Goal: Information Seeking & Learning: Learn about a topic

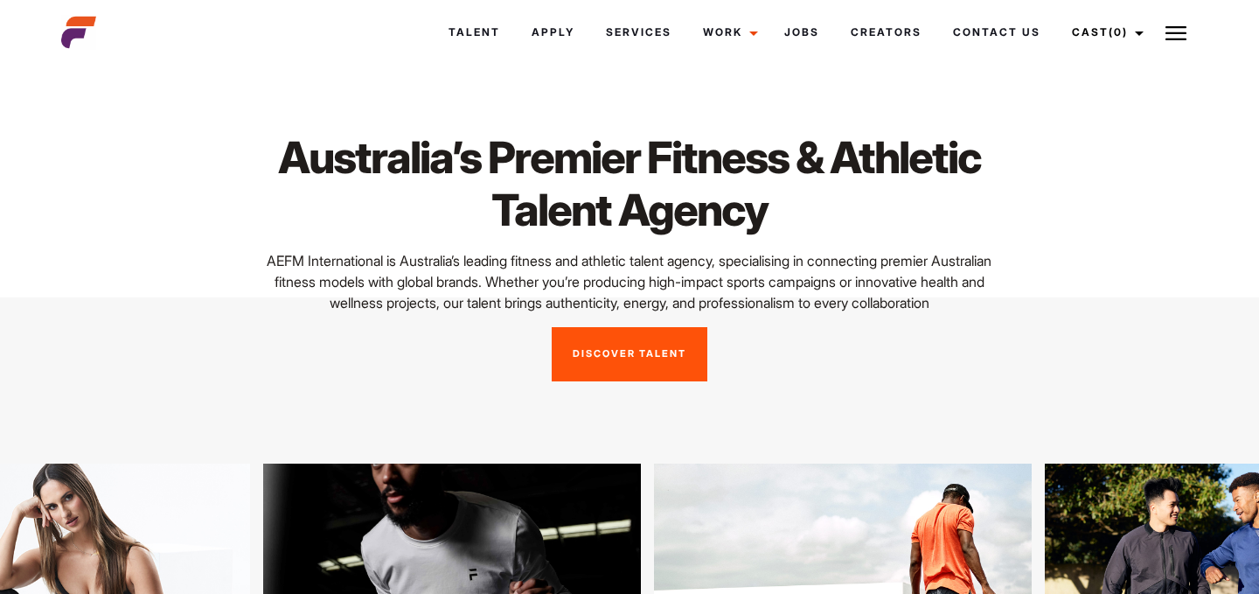
click at [631, 365] on link "Discover Talent" at bounding box center [630, 354] width 156 height 54
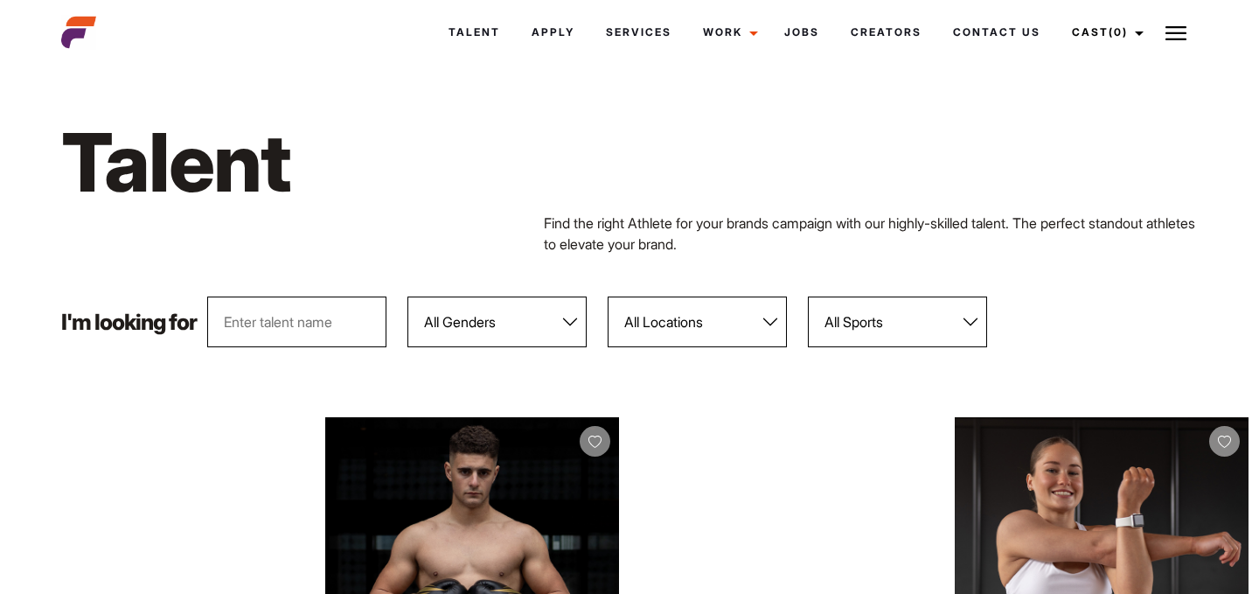
click at [653, 332] on select "All Locations Adelaide Brisbane Darwin Gold Coast Melbourne Perth Sunshine Coas…" at bounding box center [697, 321] width 179 height 51
select select "600"
click at [609, 296] on select "All Locations Adelaide Brisbane Darwin Gold Coast Melbourne Perth Sunshine Coas…" at bounding box center [697, 321] width 179 height 51
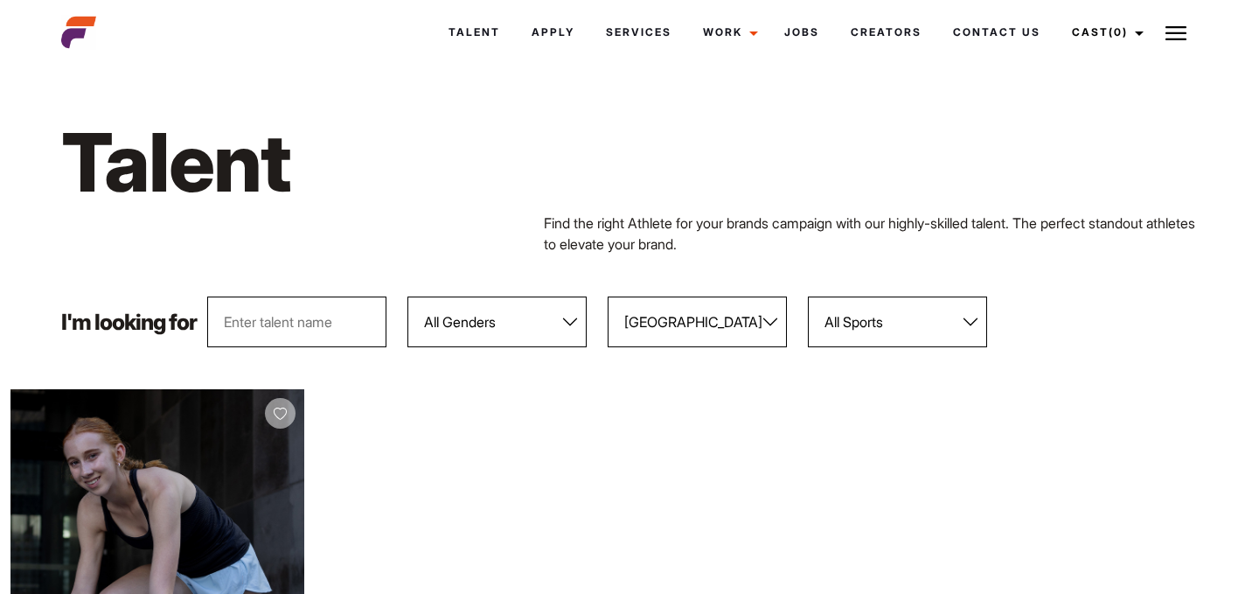
click at [506, 332] on select "All Genders [DEMOGRAPHIC_DATA] [DEMOGRAPHIC_DATA]" at bounding box center [497, 321] width 179 height 51
click at [725, 306] on select "All Locations [GEOGRAPHIC_DATA] [GEOGRAPHIC_DATA] [GEOGRAPHIC_DATA] [GEOGRAPHIC…" at bounding box center [697, 321] width 179 height 51
select select
click at [609, 296] on select "All Locations [GEOGRAPHIC_DATA] [GEOGRAPHIC_DATA] [GEOGRAPHIC_DATA] [GEOGRAPHIC…" at bounding box center [697, 321] width 179 height 51
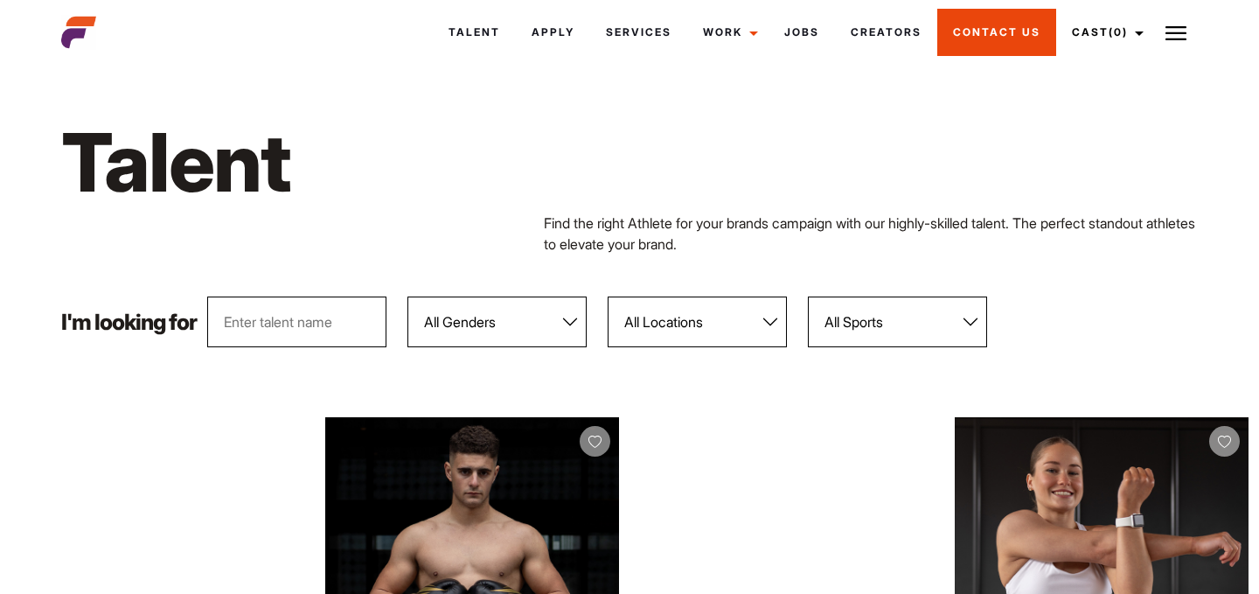
click at [970, 31] on link "Contact Us" at bounding box center [997, 32] width 119 height 47
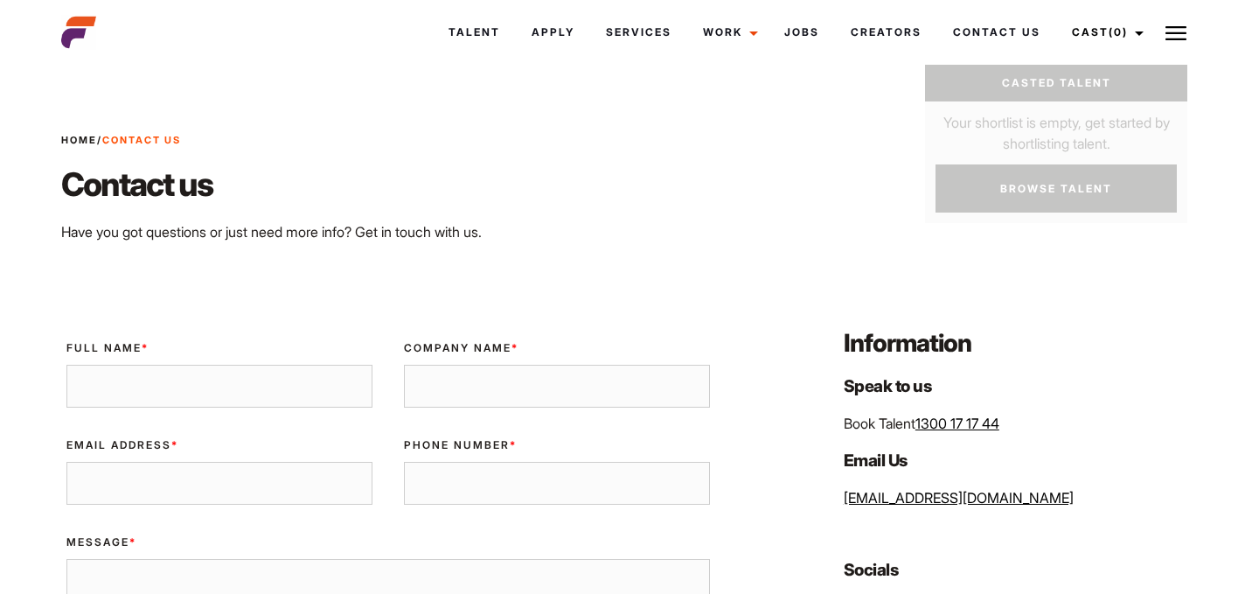
click at [1177, 34] on img at bounding box center [1176, 33] width 21 height 21
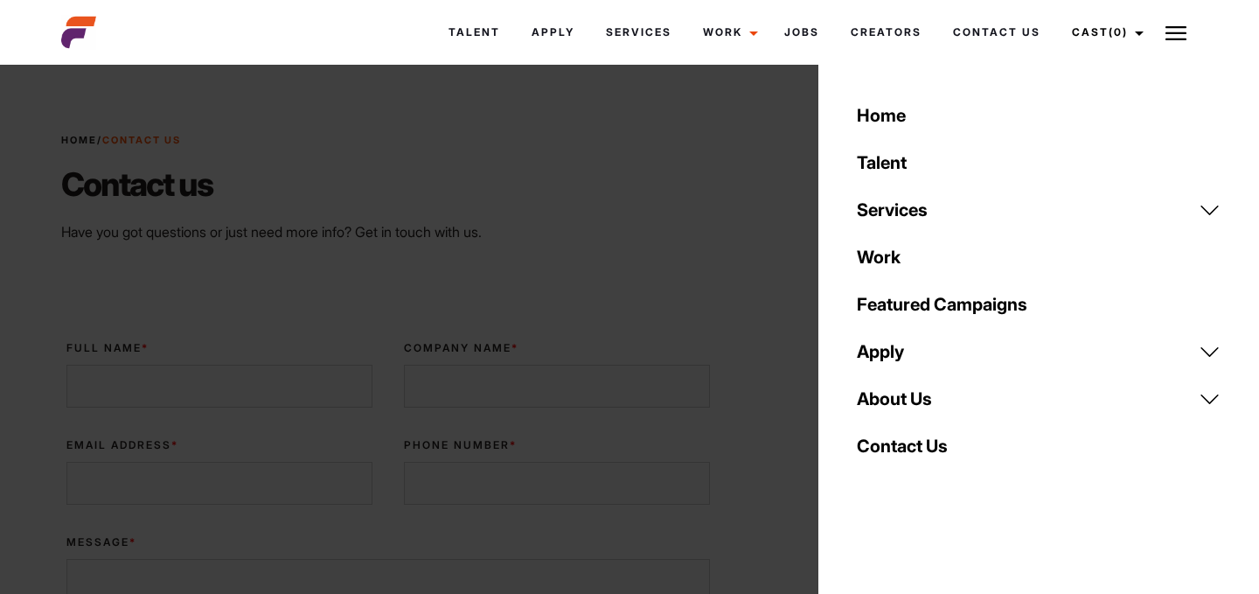
click at [908, 401] on link "About Us" at bounding box center [1039, 398] width 385 height 47
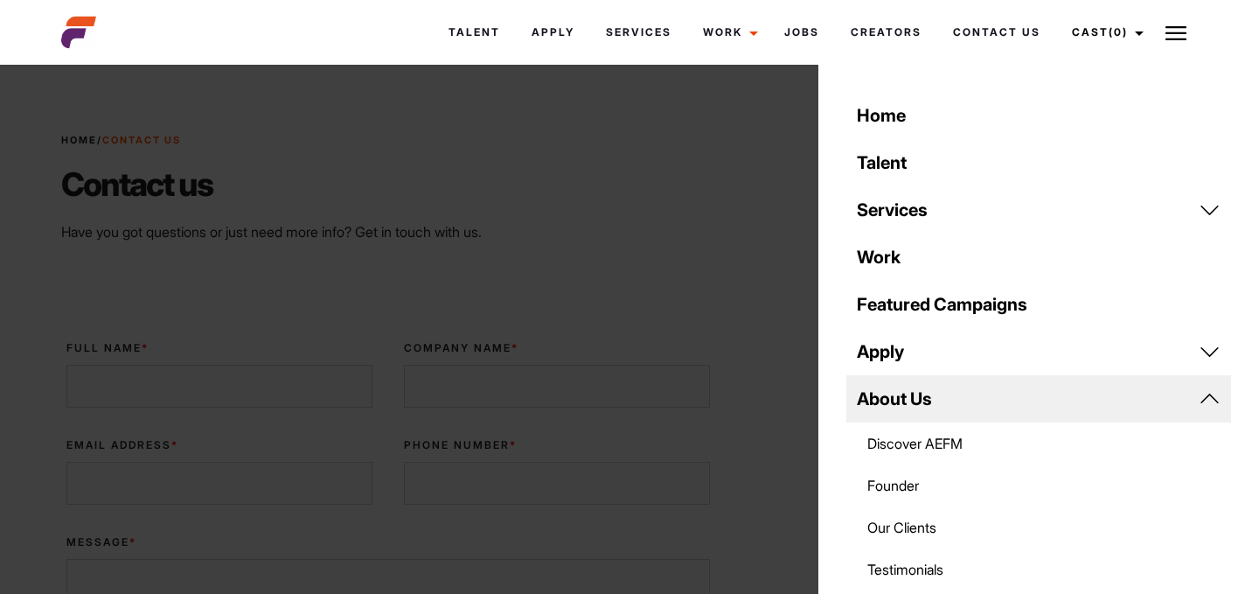
click at [912, 571] on link "Testimonials" at bounding box center [1039, 569] width 385 height 42
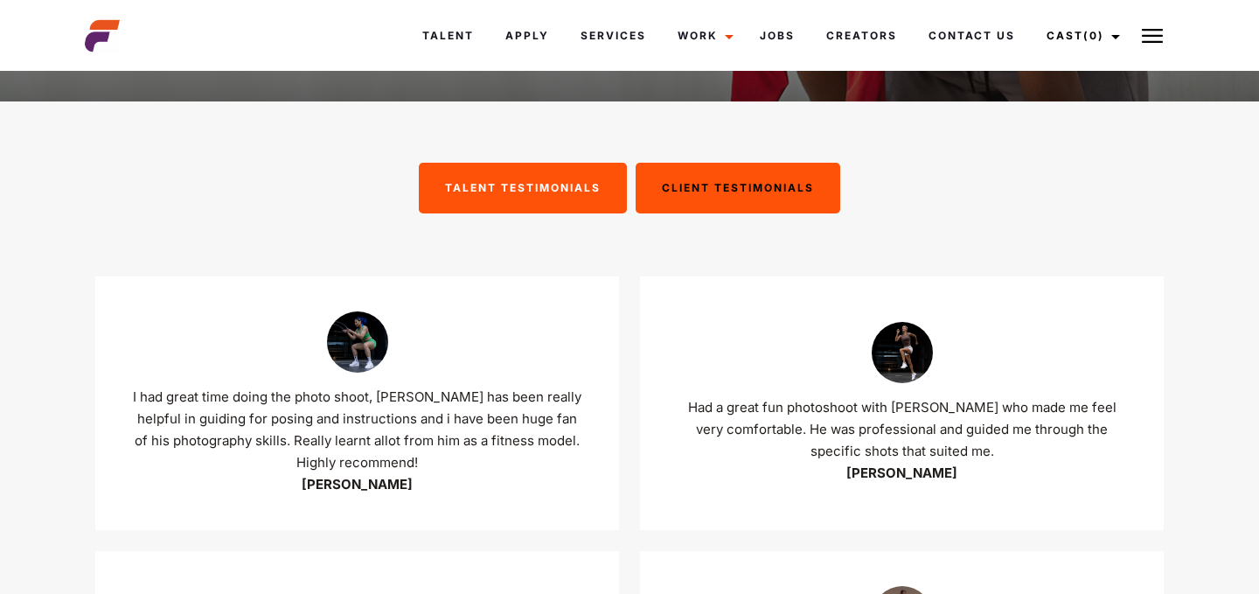
scroll to position [240, 0]
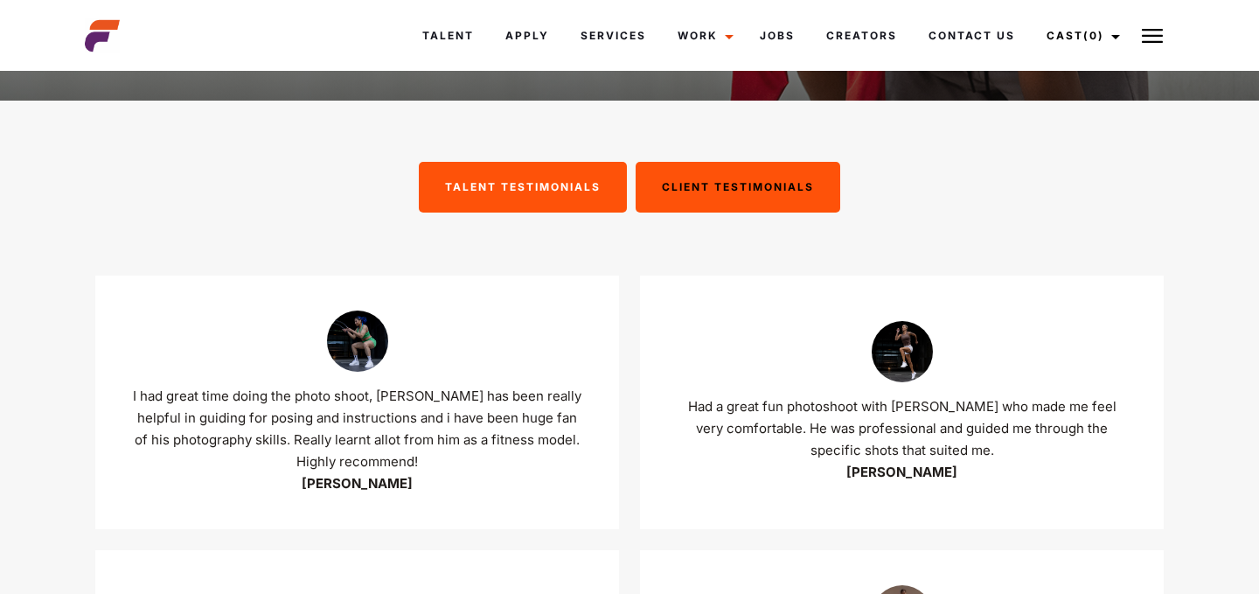
click at [786, 185] on div "Client Testimonials" at bounding box center [738, 187] width 205 height 51
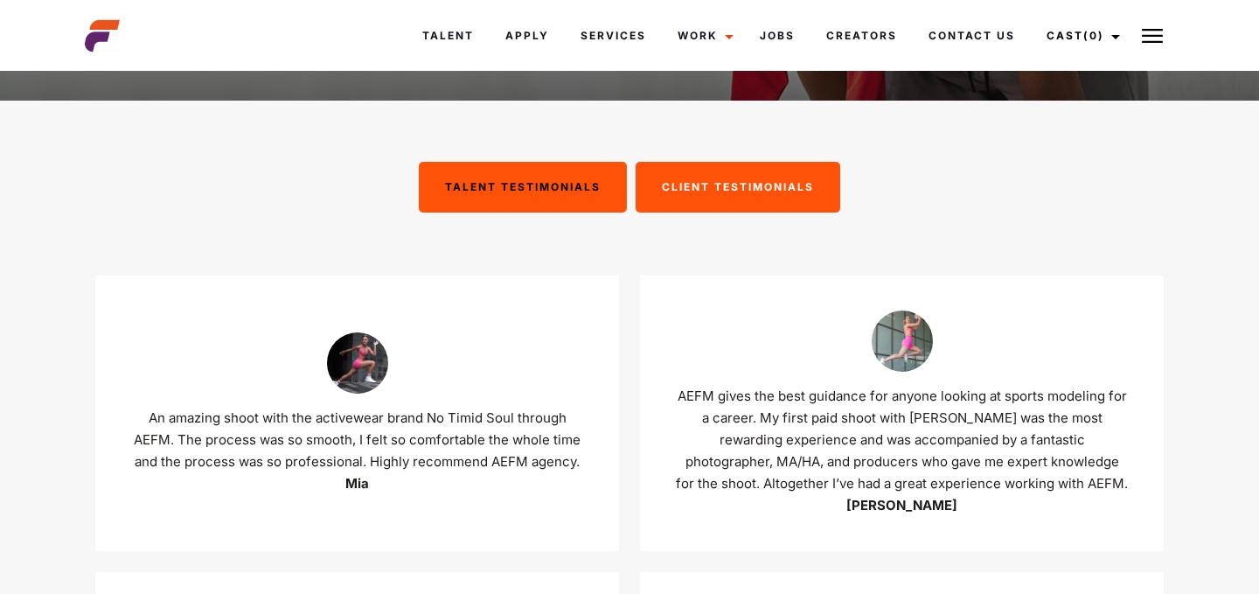
click at [584, 195] on div "Talent Testimonials" at bounding box center [523, 187] width 208 height 51
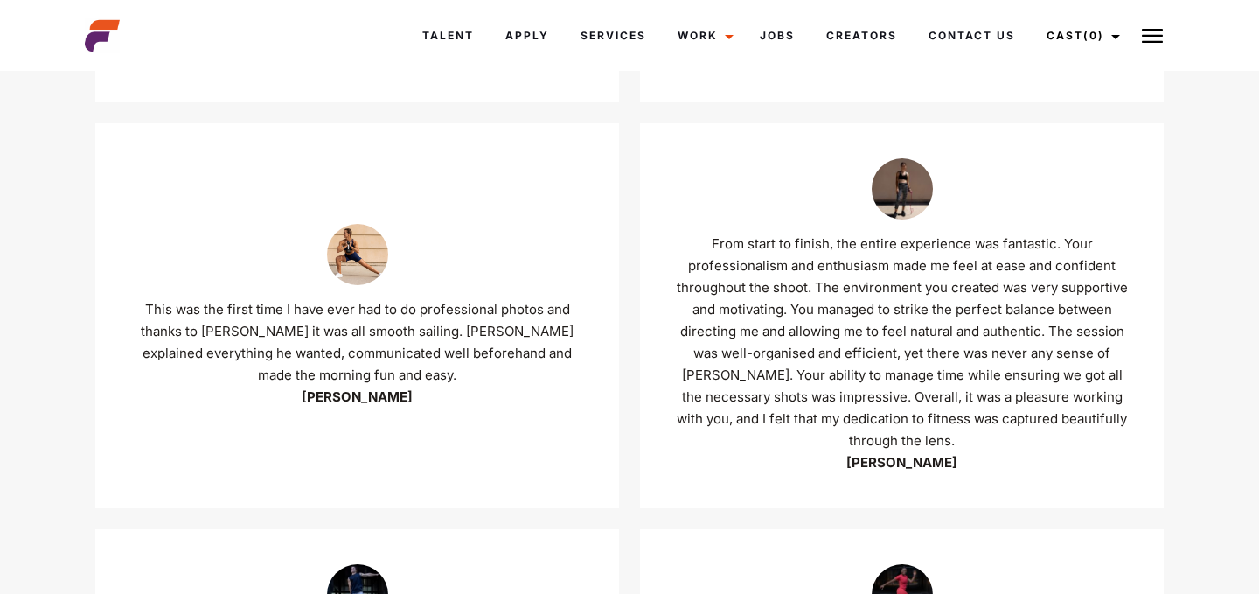
scroll to position [0, 0]
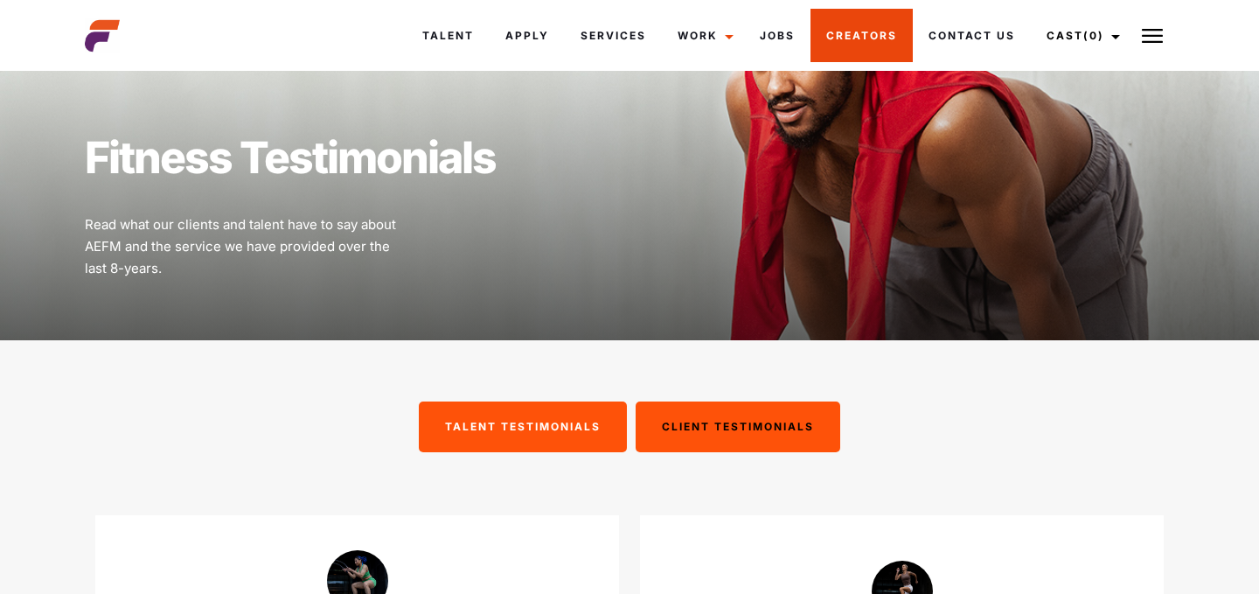
click at [875, 36] on link "Creators" at bounding box center [862, 35] width 102 height 53
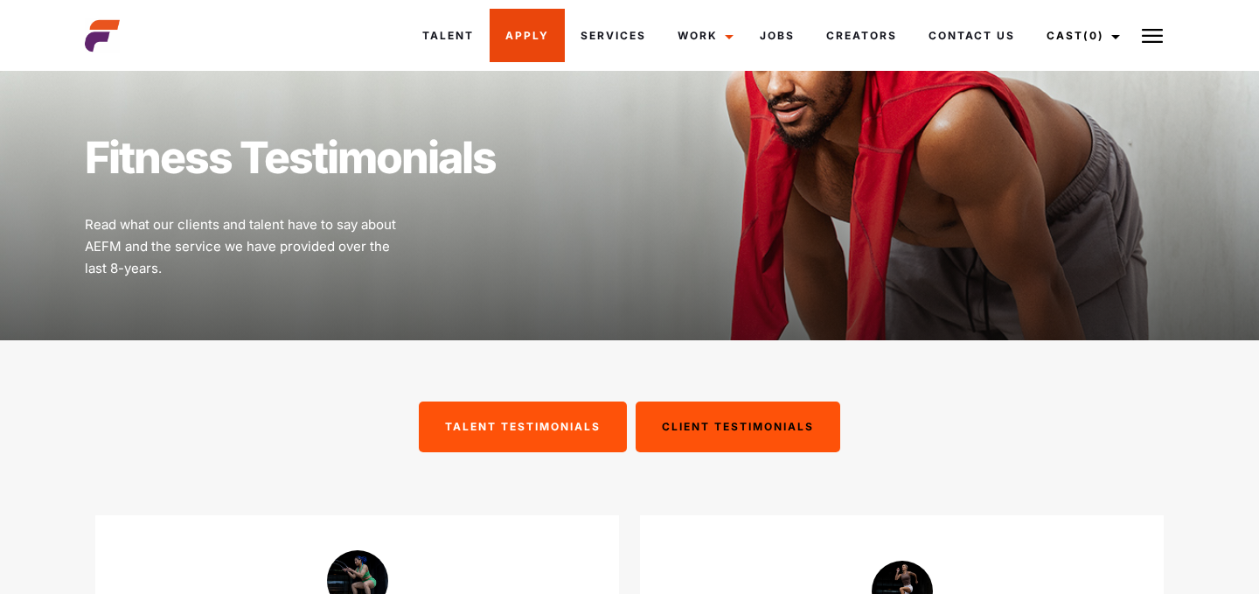
click at [526, 38] on link "Apply" at bounding box center [527, 35] width 75 height 53
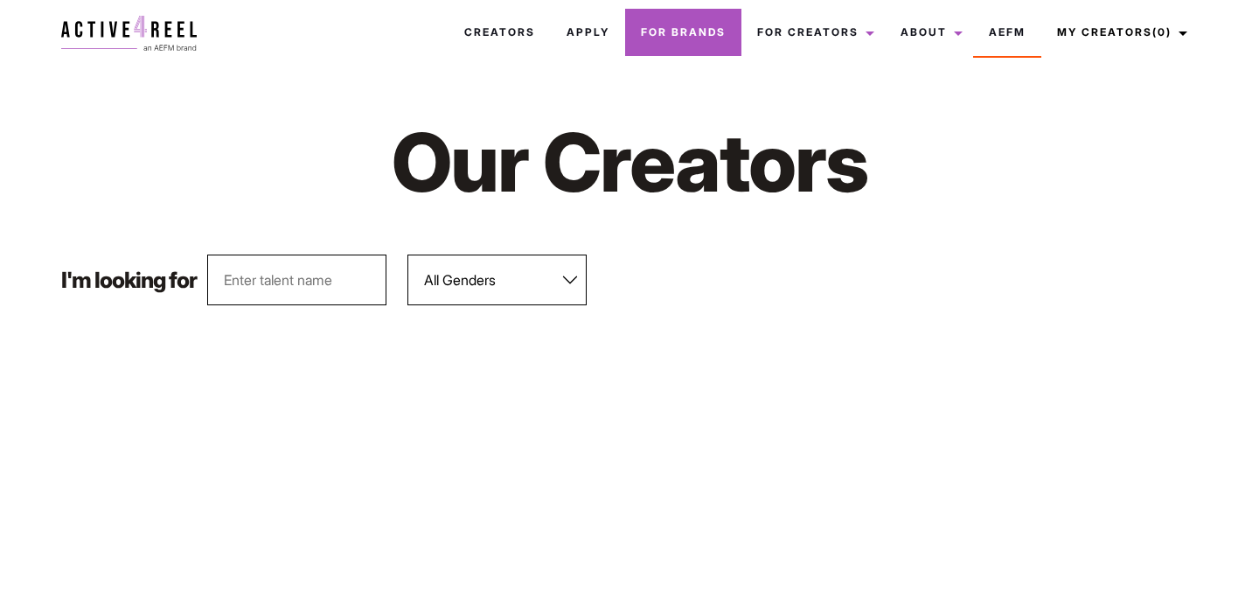
click at [659, 31] on link "For Brands" at bounding box center [683, 32] width 116 height 47
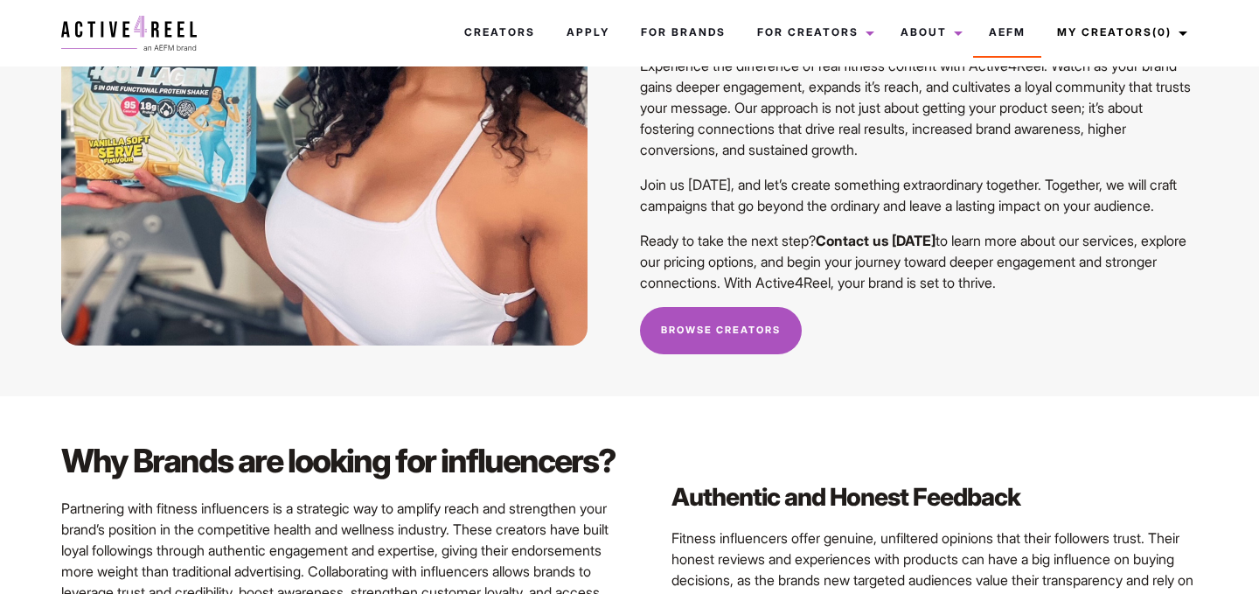
scroll to position [1384, 0]
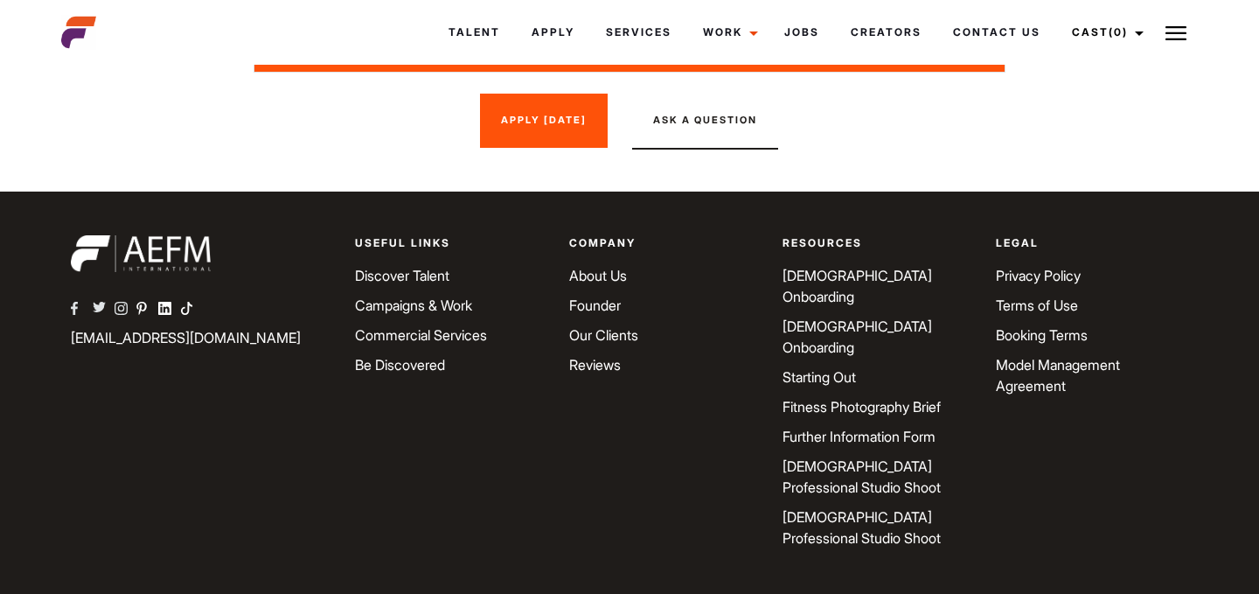
scroll to position [2869, 0]
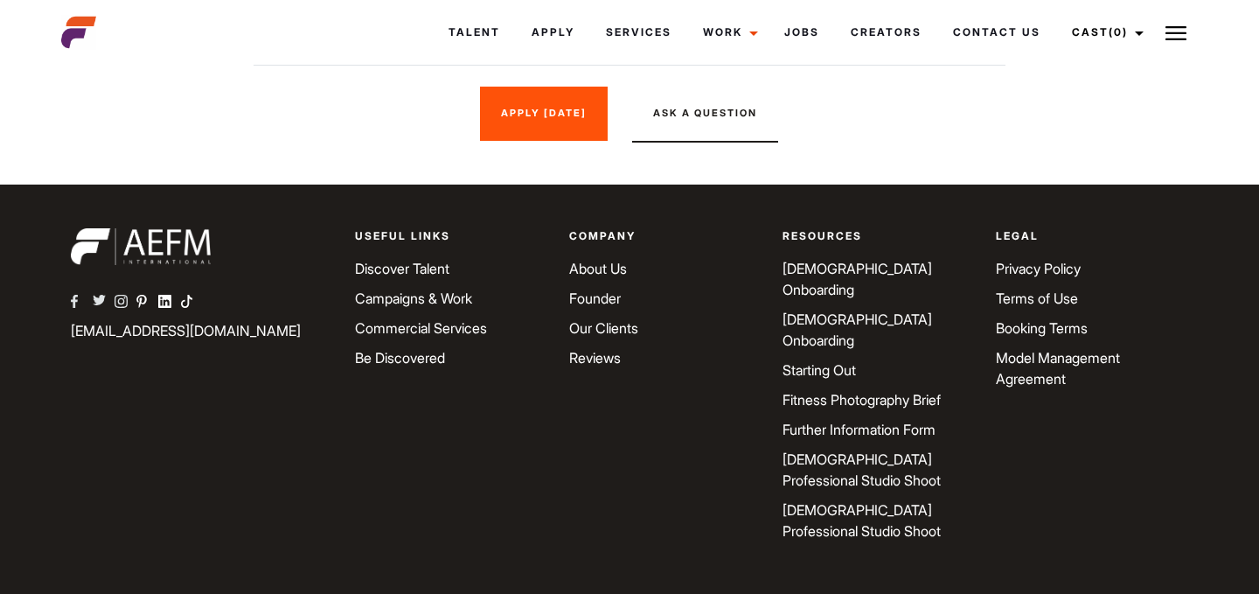
click at [624, 337] on link "Our Clients" at bounding box center [603, 327] width 69 height 17
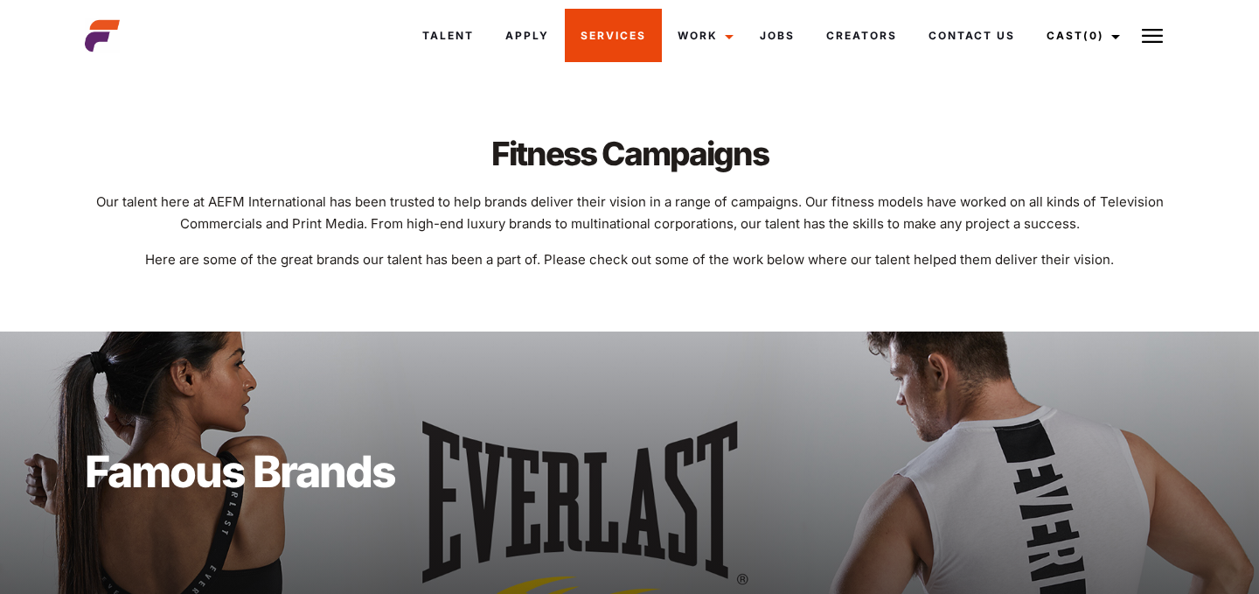
click at [591, 28] on link "Services" at bounding box center [613, 35] width 97 height 53
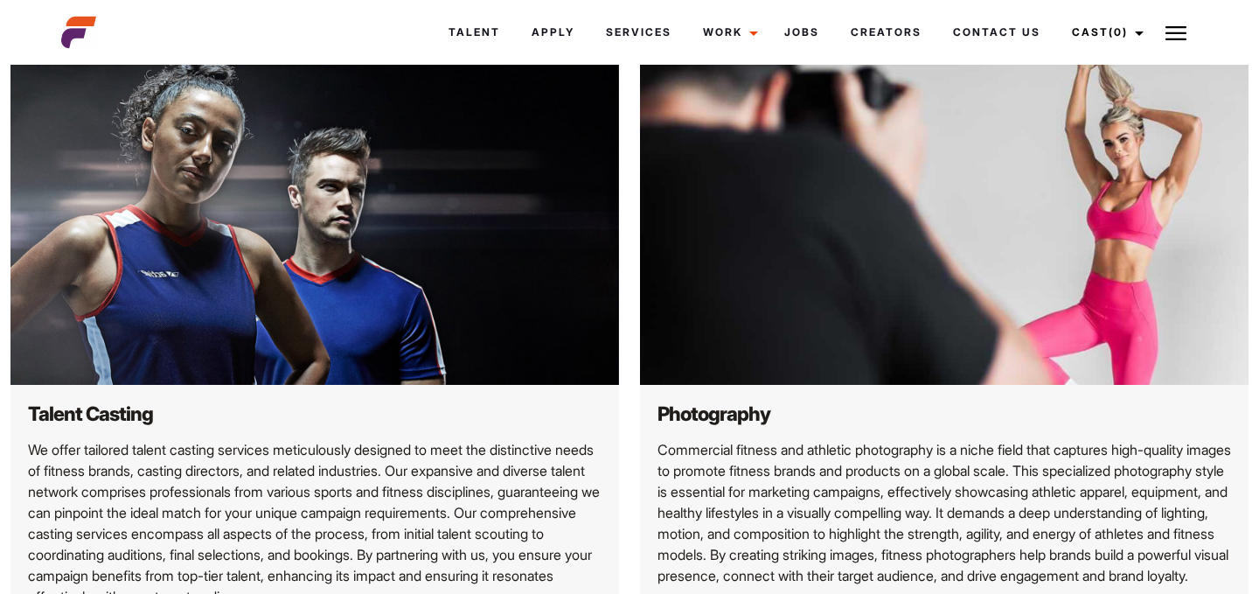
scroll to position [380, 0]
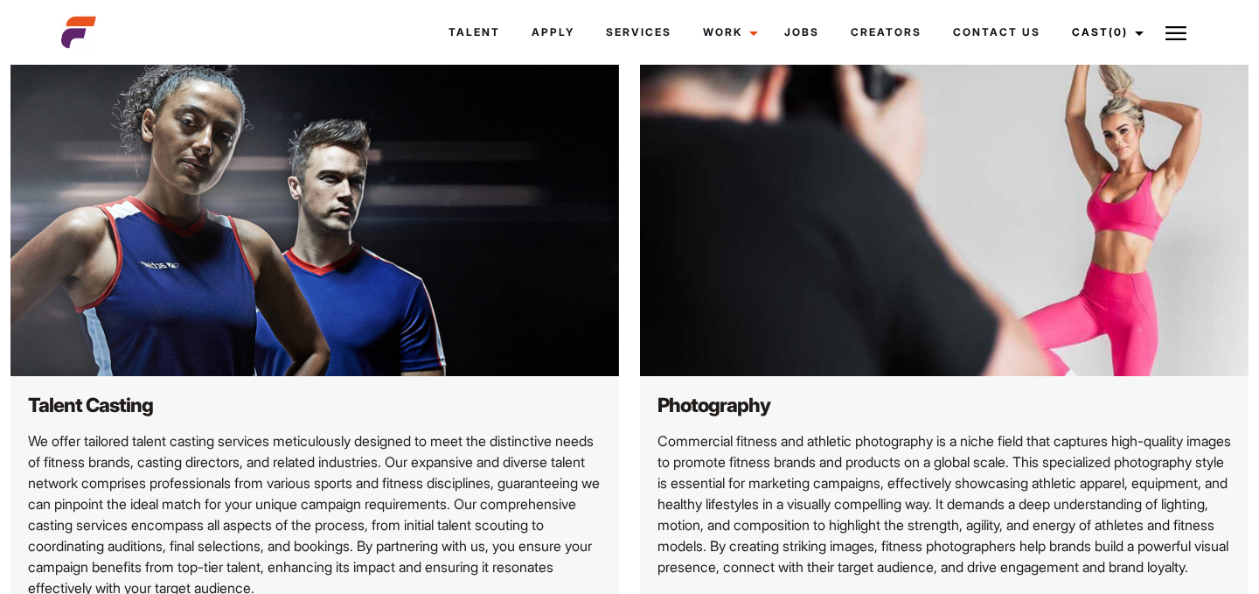
click at [926, 262] on img at bounding box center [944, 204] width 609 height 343
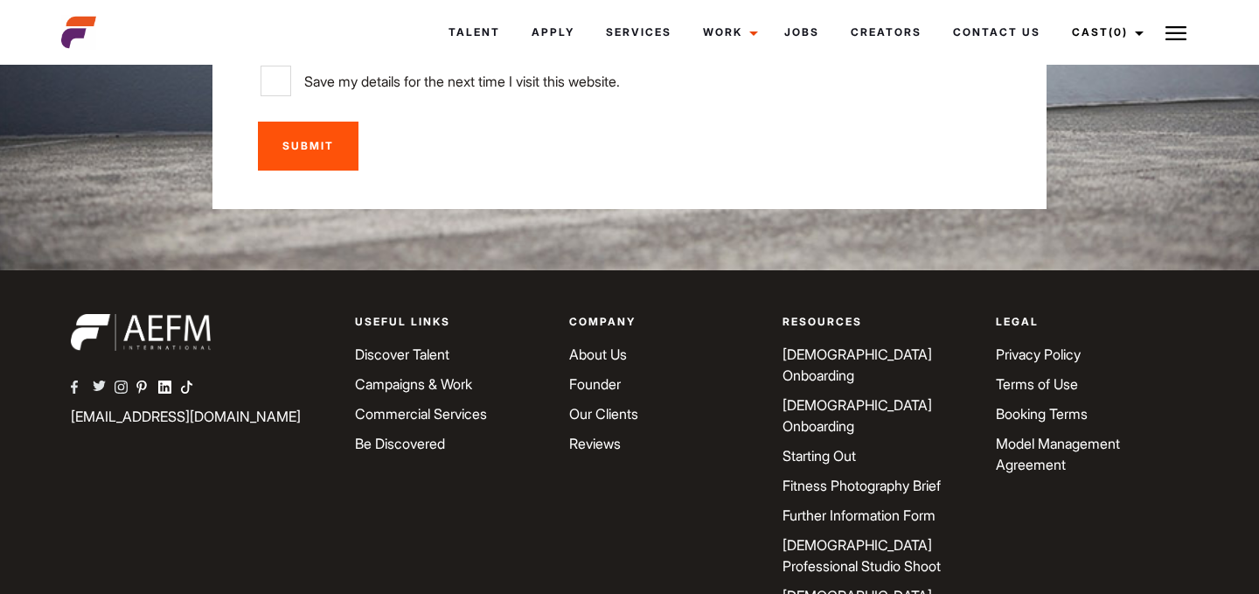
scroll to position [5005, 0]
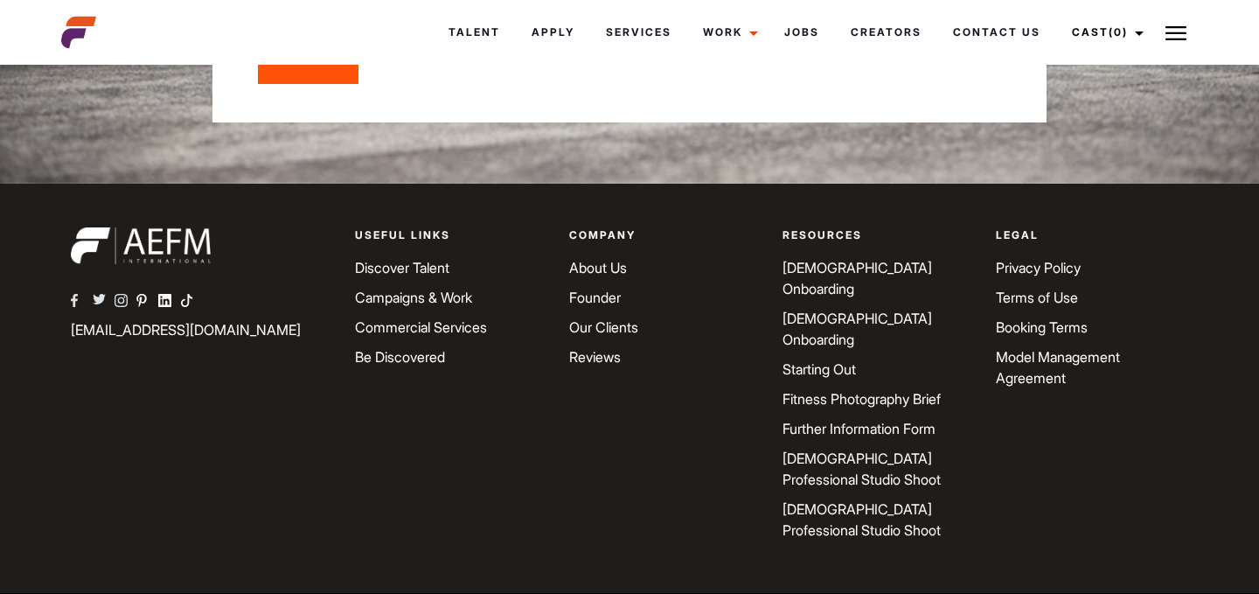
click at [833, 450] on link "[DEMOGRAPHIC_DATA] Professional Studio Shoot" at bounding box center [862, 469] width 158 height 38
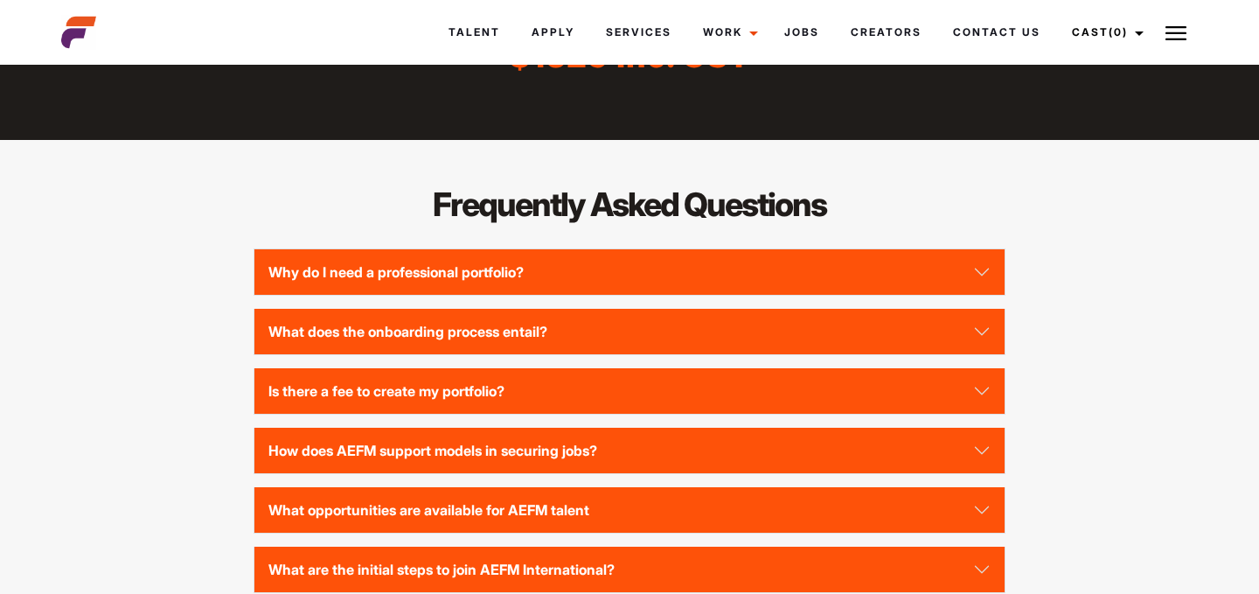
scroll to position [1583, 0]
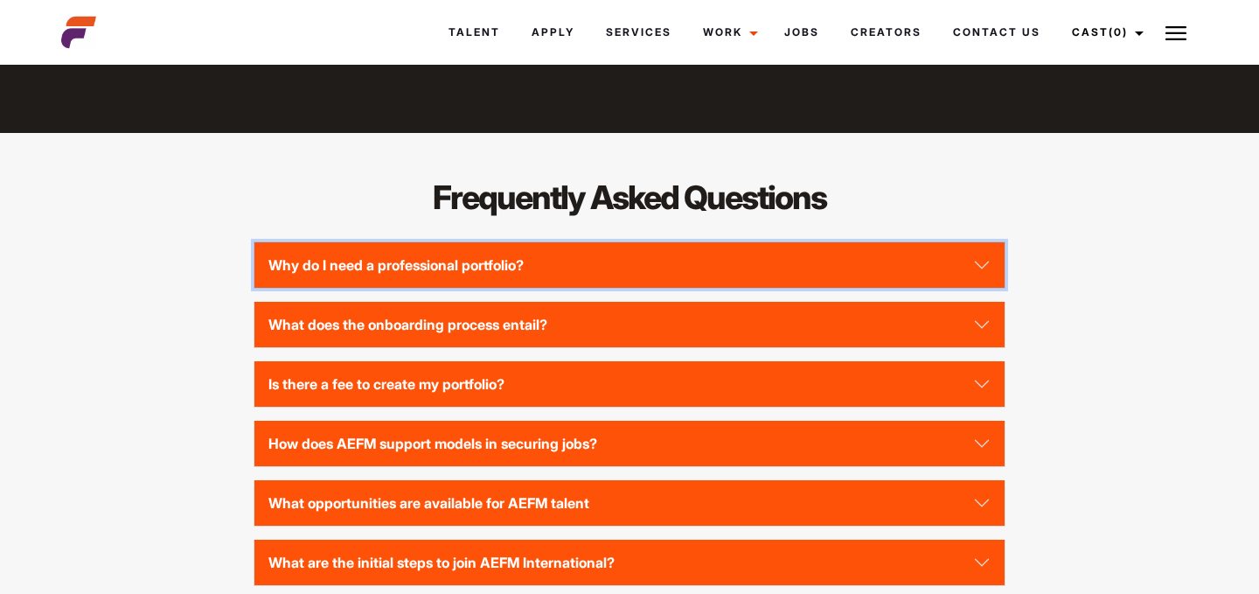
click at [833, 288] on button "Why do I need a professional portfolio?" at bounding box center [630, 264] width 750 height 45
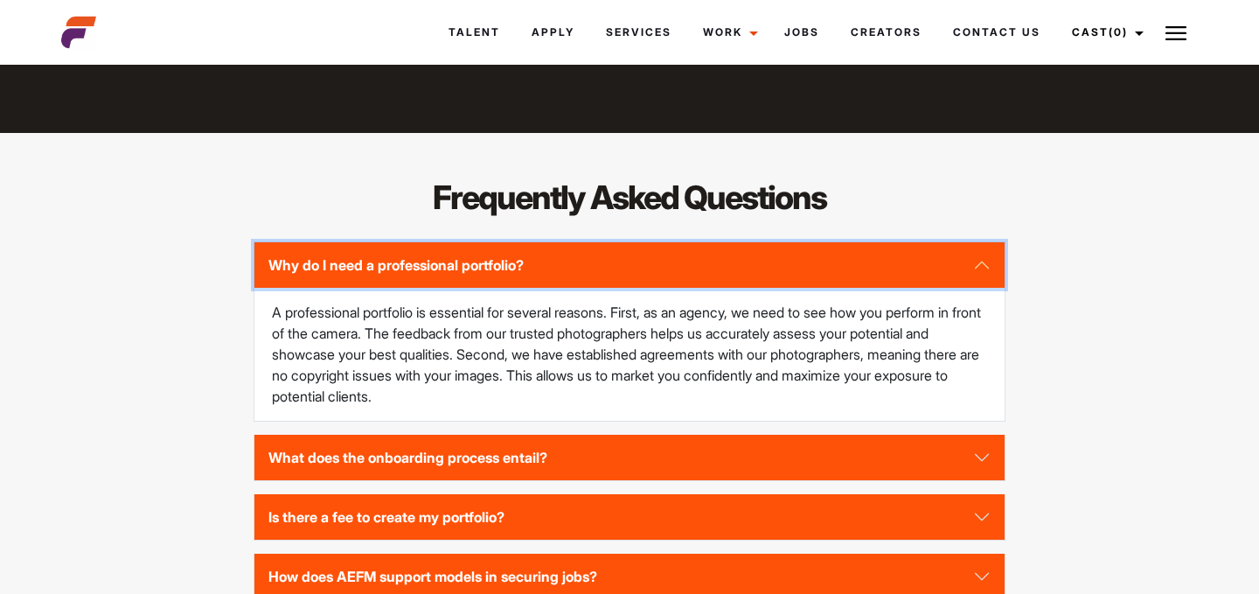
click at [833, 288] on button "Why do I need a professional portfolio?" at bounding box center [630, 264] width 750 height 45
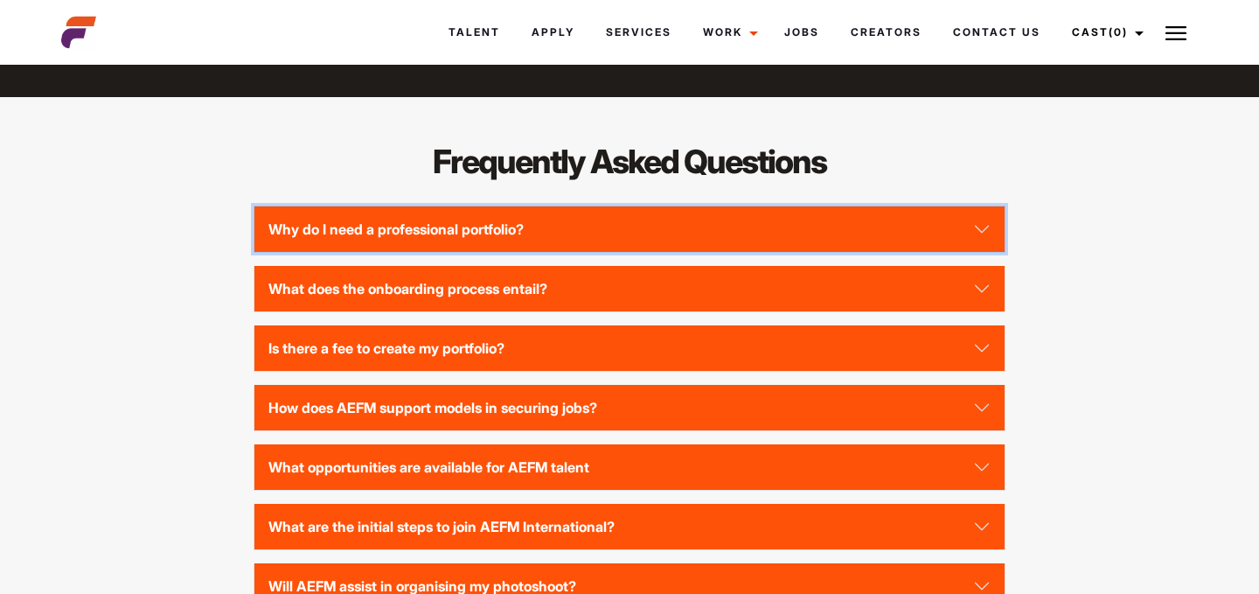
scroll to position [1620, 0]
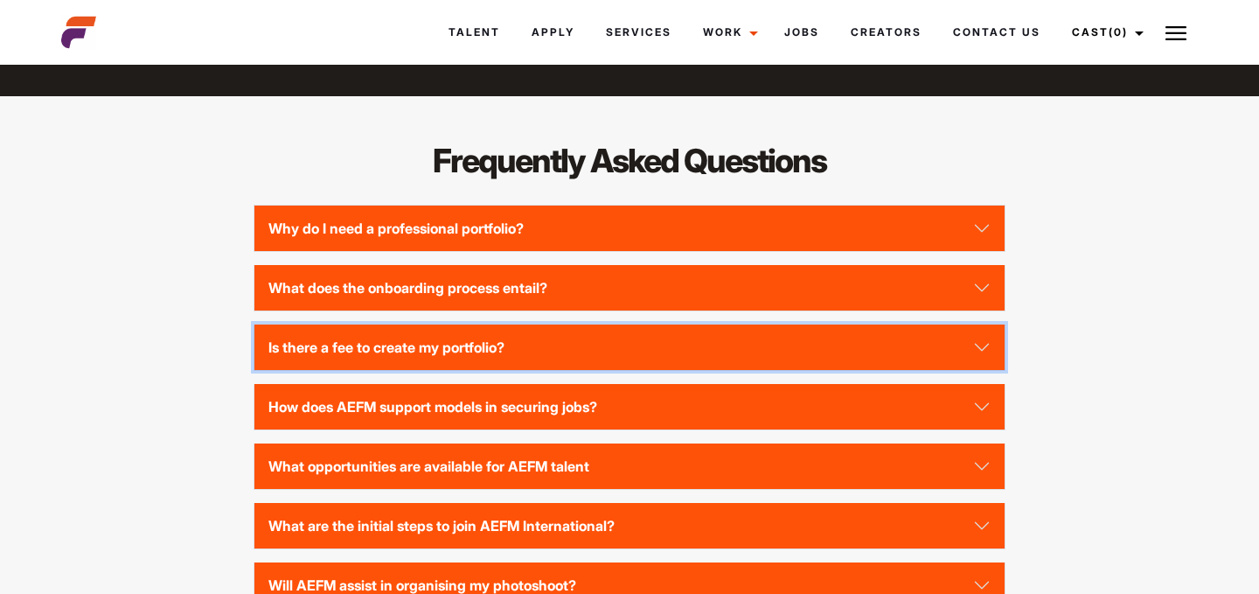
click at [579, 370] on button "Is there a fee to create my portfolio?" at bounding box center [630, 346] width 750 height 45
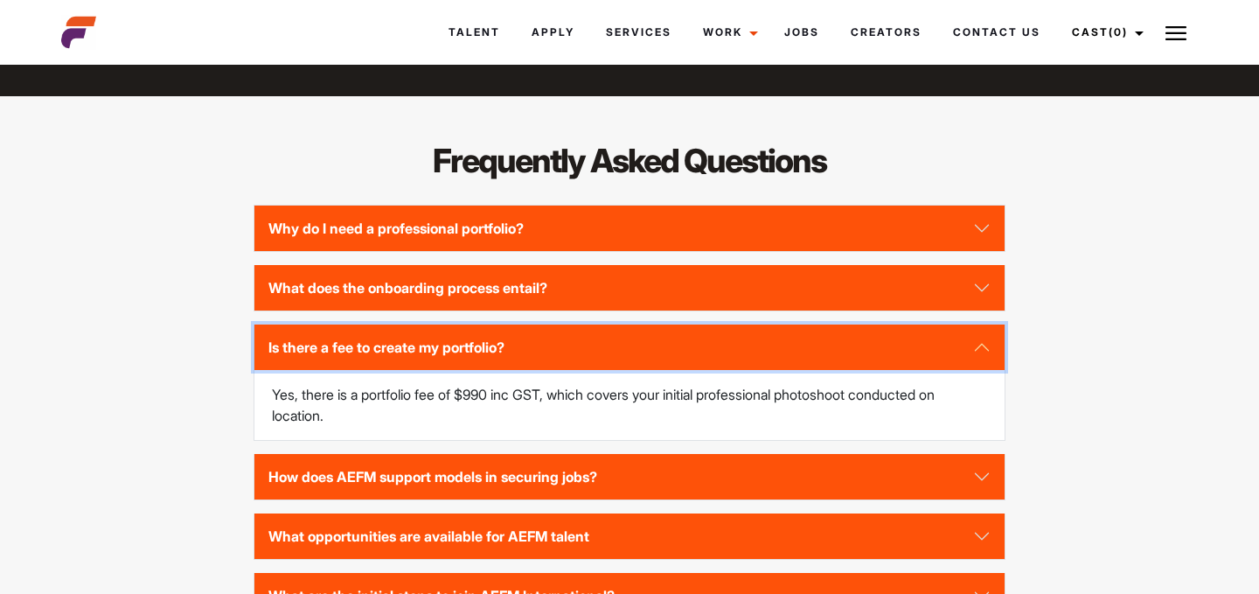
click at [579, 370] on button "Is there a fee to create my portfolio?" at bounding box center [630, 346] width 750 height 45
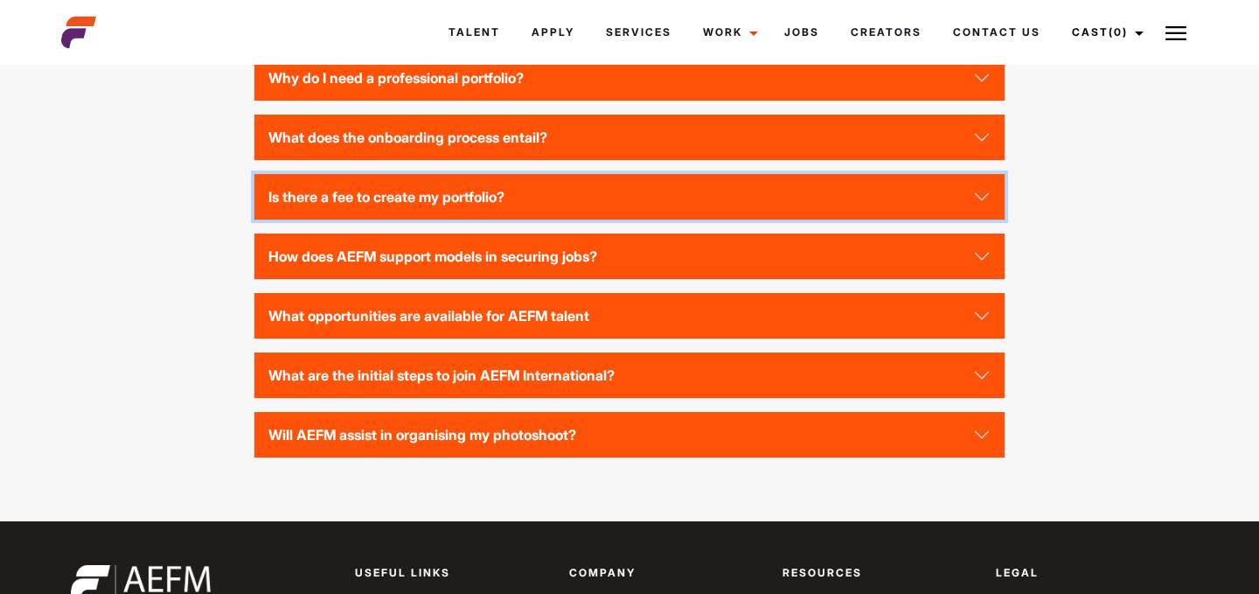
scroll to position [1768, 0]
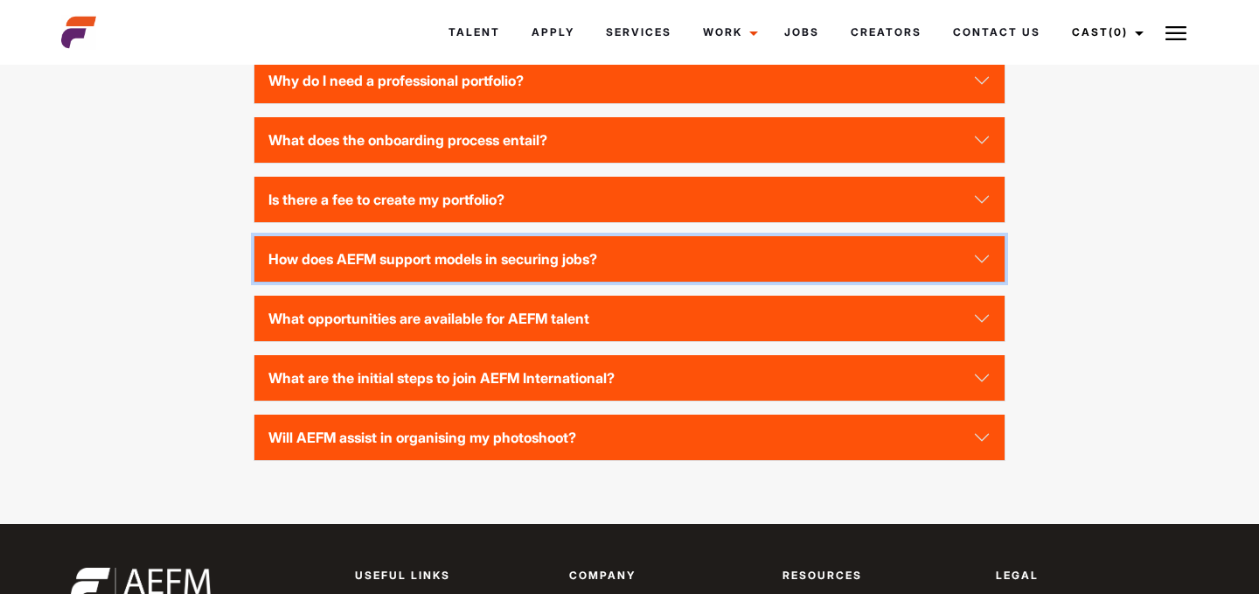
click at [573, 282] on button "How does AEFM support models in securing jobs?" at bounding box center [630, 258] width 750 height 45
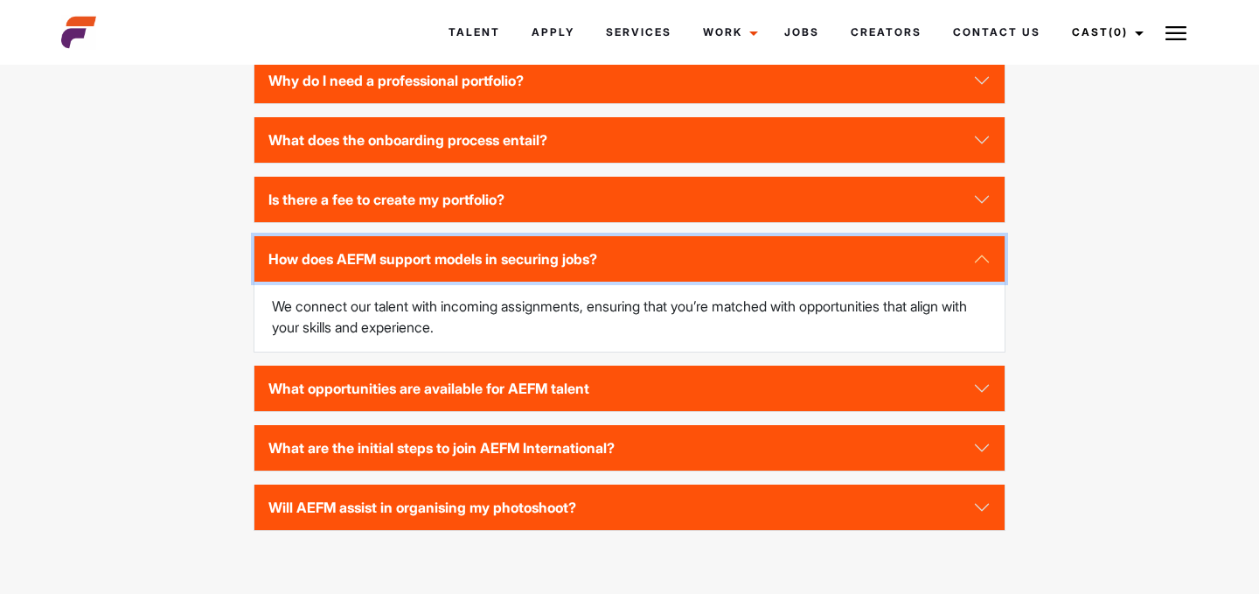
click at [573, 282] on button "How does AEFM support models in securing jobs?" at bounding box center [630, 258] width 750 height 45
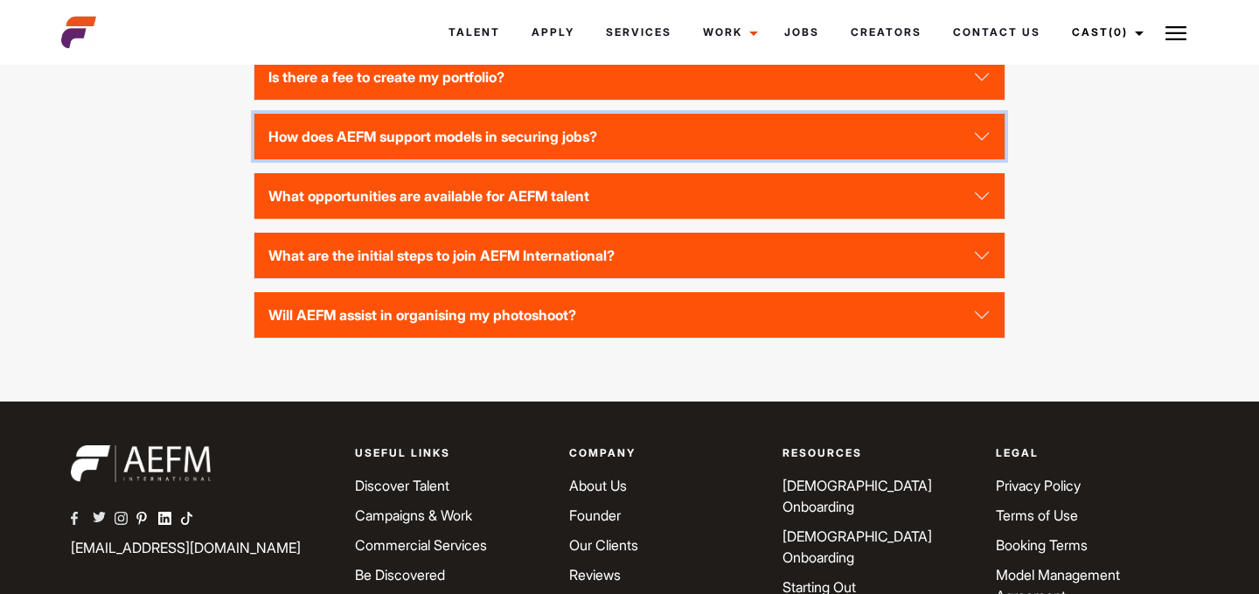
scroll to position [1891, 0]
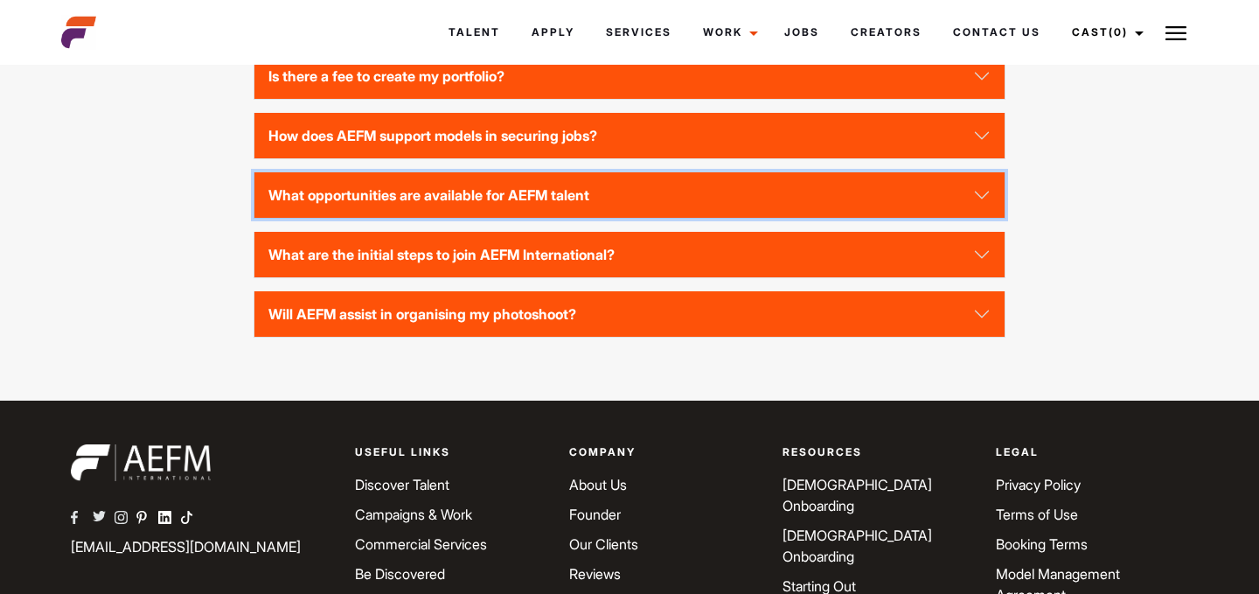
click at [539, 218] on button "What opportunities are available for AEFM talent" at bounding box center [630, 194] width 750 height 45
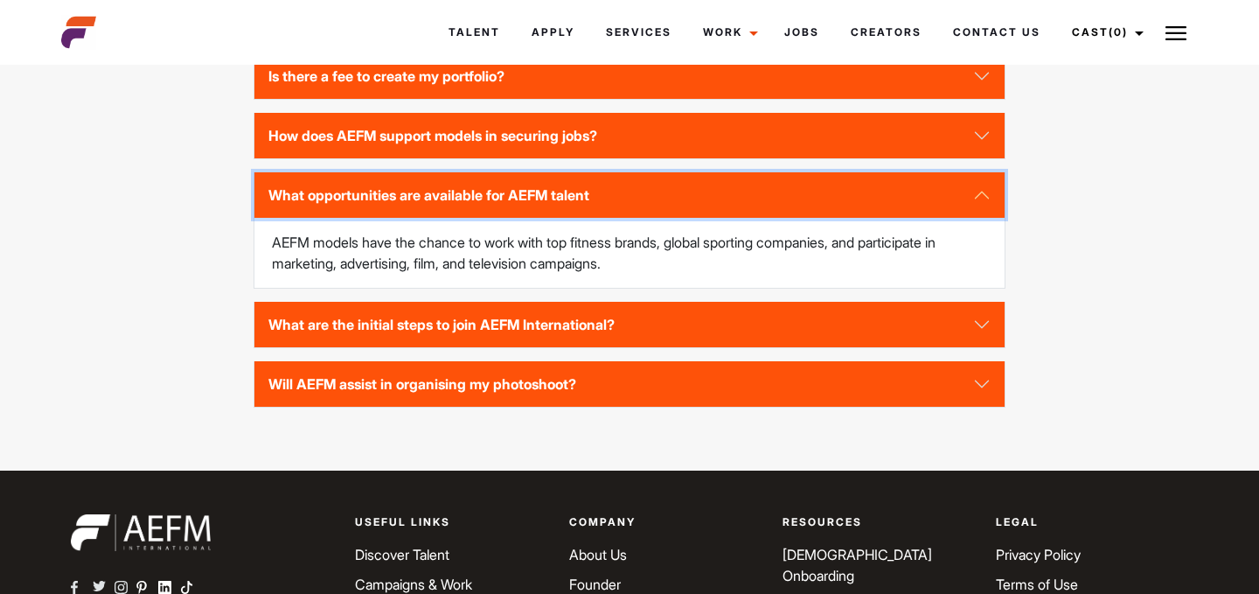
click at [461, 218] on button "What opportunities are available for AEFM talent" at bounding box center [630, 194] width 750 height 45
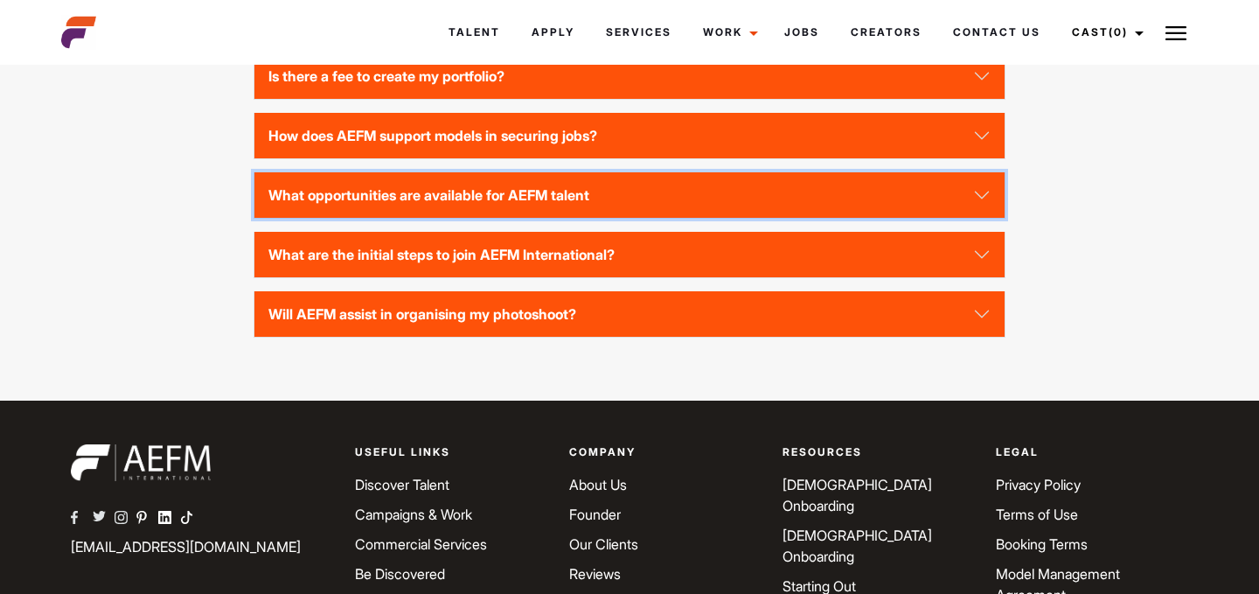
scroll to position [1977, 0]
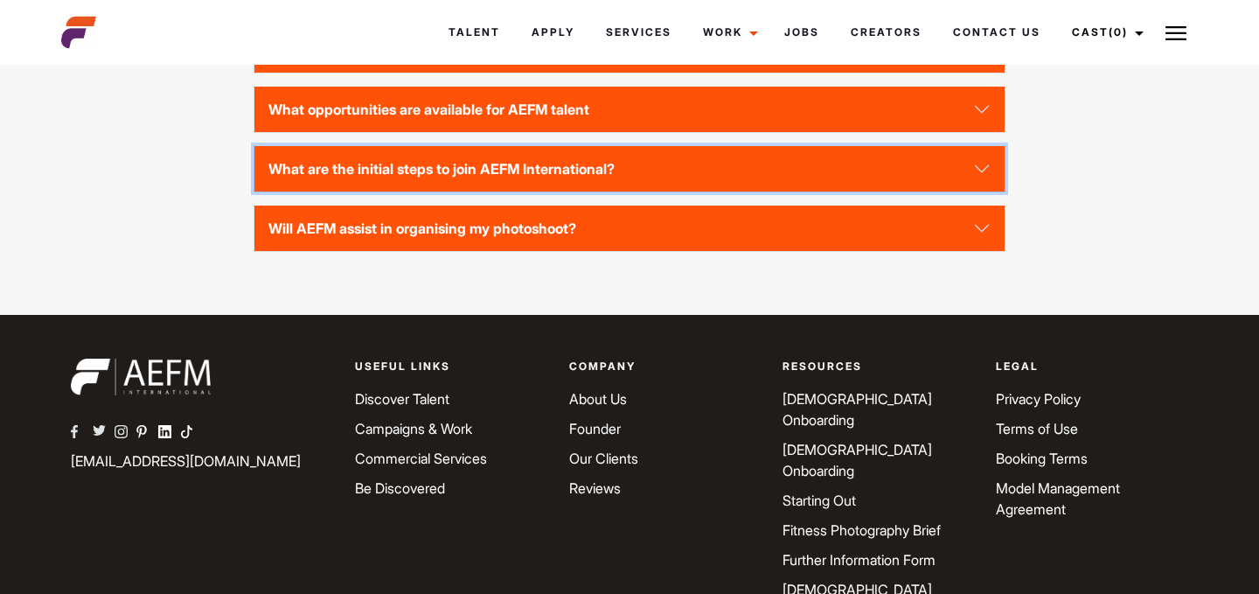
click at [458, 192] on button "What are the initial steps to join AEFM International?" at bounding box center [630, 168] width 750 height 45
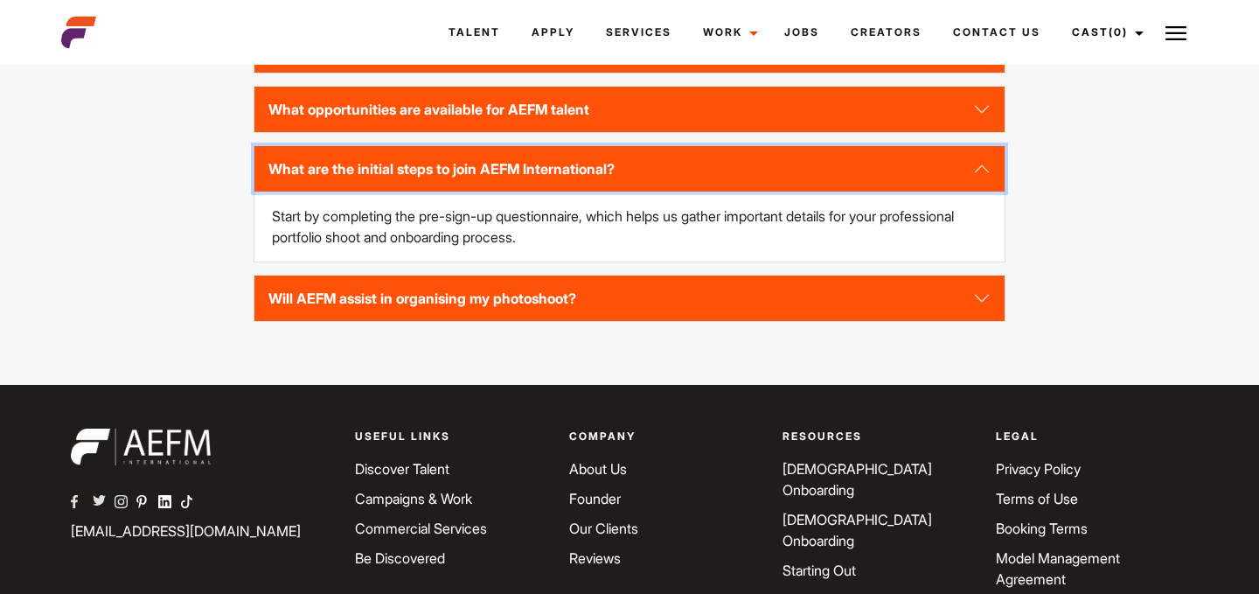
click at [457, 192] on button "What are the initial steps to join AEFM International?" at bounding box center [630, 168] width 750 height 45
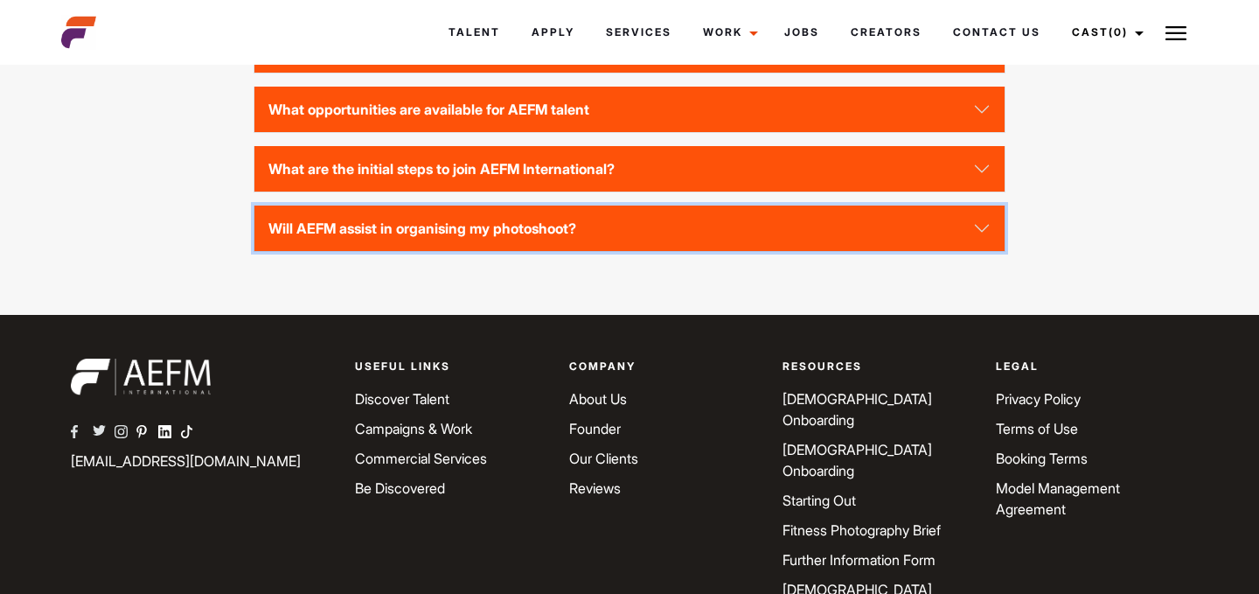
click at [445, 251] on button "Will AEFM assist in organising my photoshoot?" at bounding box center [630, 228] width 750 height 45
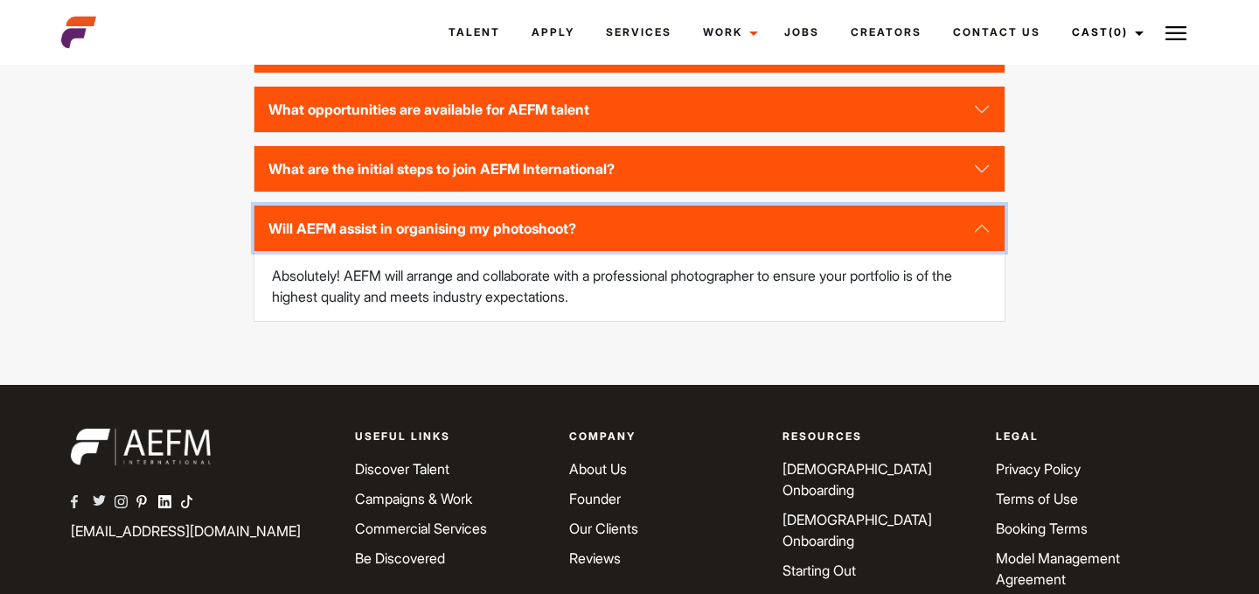
click at [445, 251] on button "Will AEFM assist in organising my photoshoot?" at bounding box center [630, 228] width 750 height 45
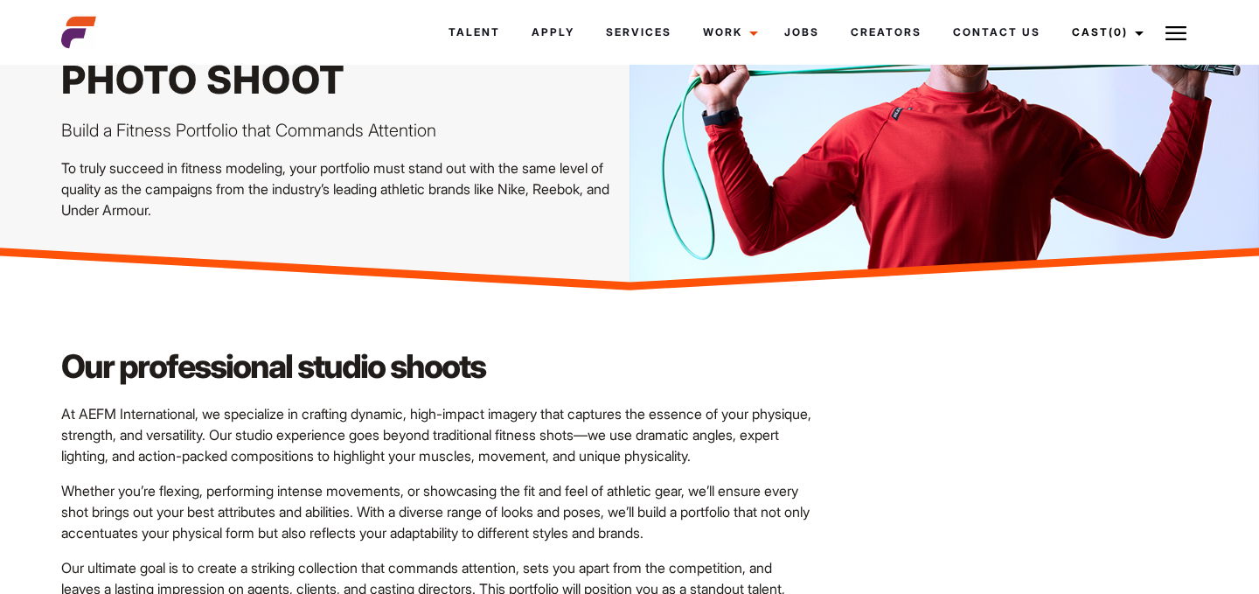
scroll to position [0, 0]
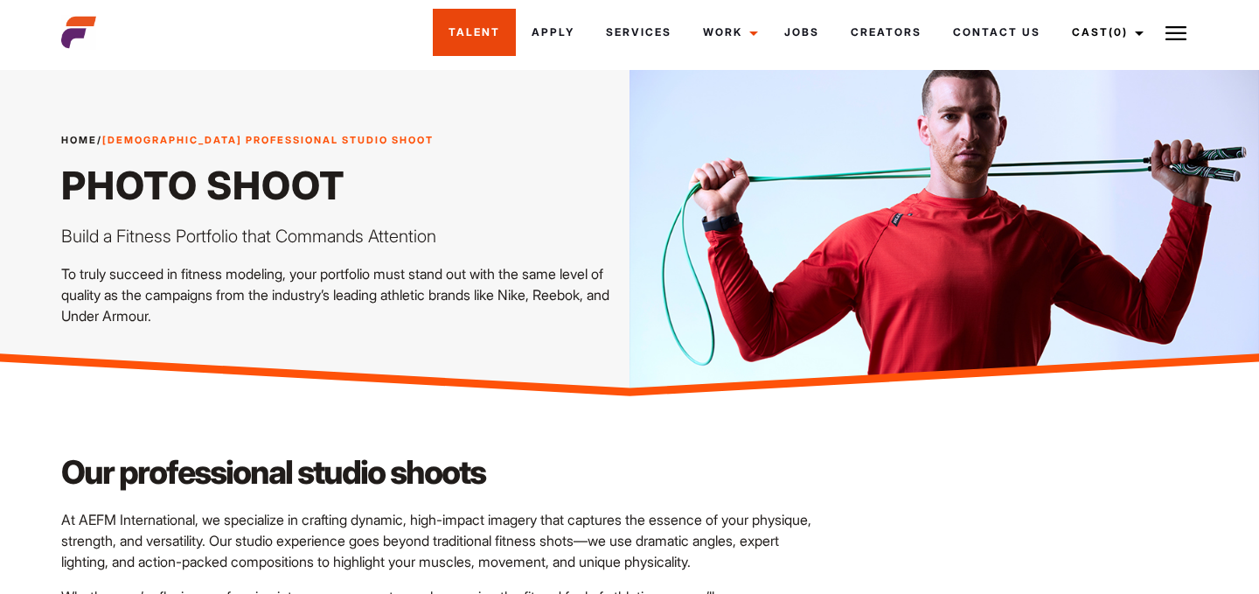
click at [463, 24] on link "Talent" at bounding box center [474, 32] width 83 height 47
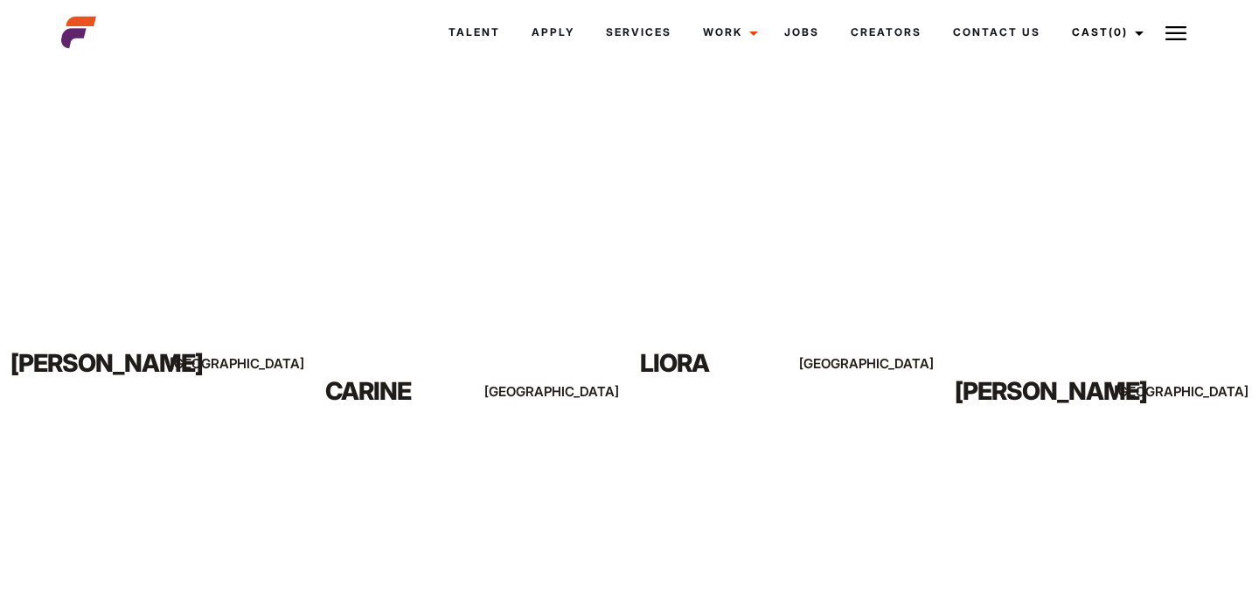
scroll to position [1403, 0]
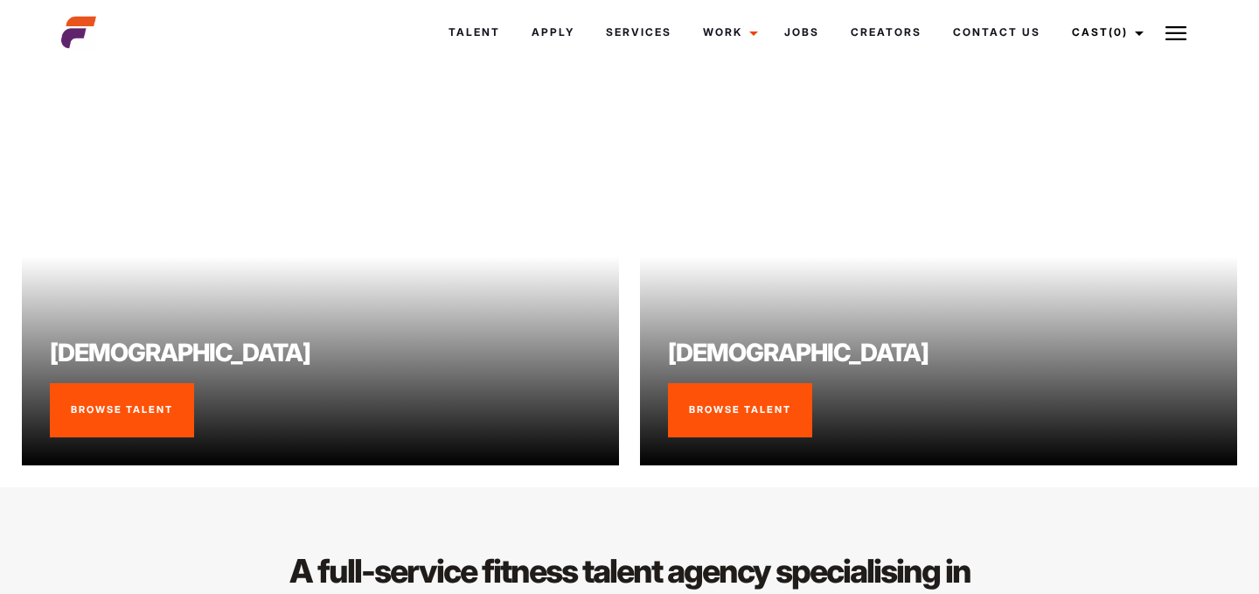
scroll to position [1380, 0]
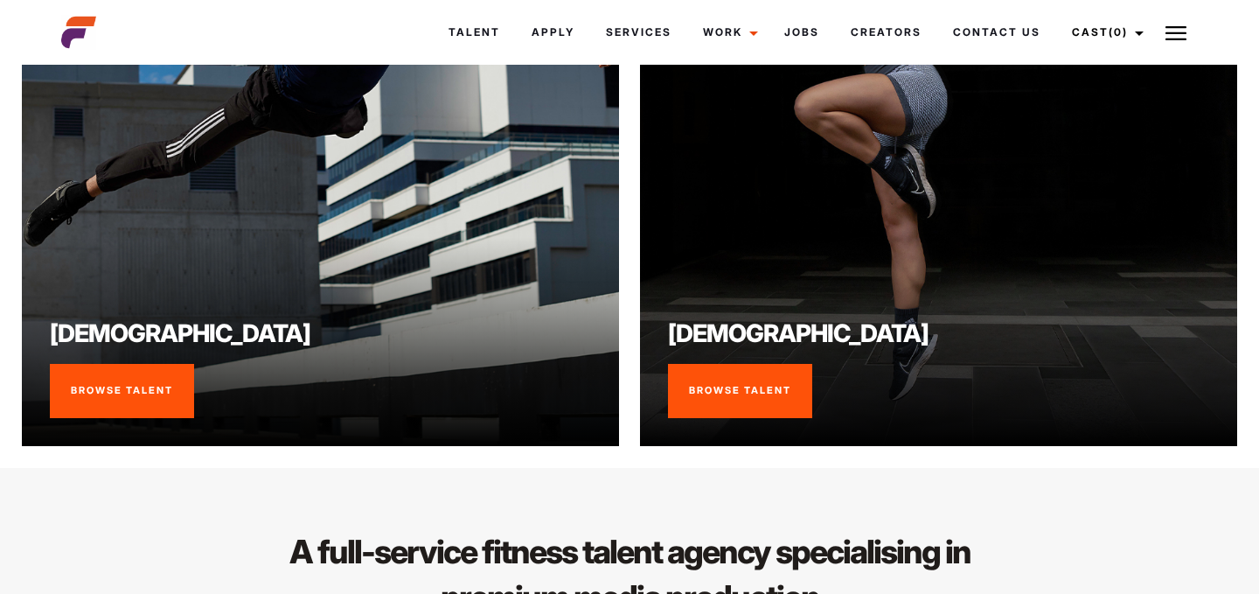
click at [115, 402] on link "Browse Talent" at bounding box center [122, 391] width 144 height 54
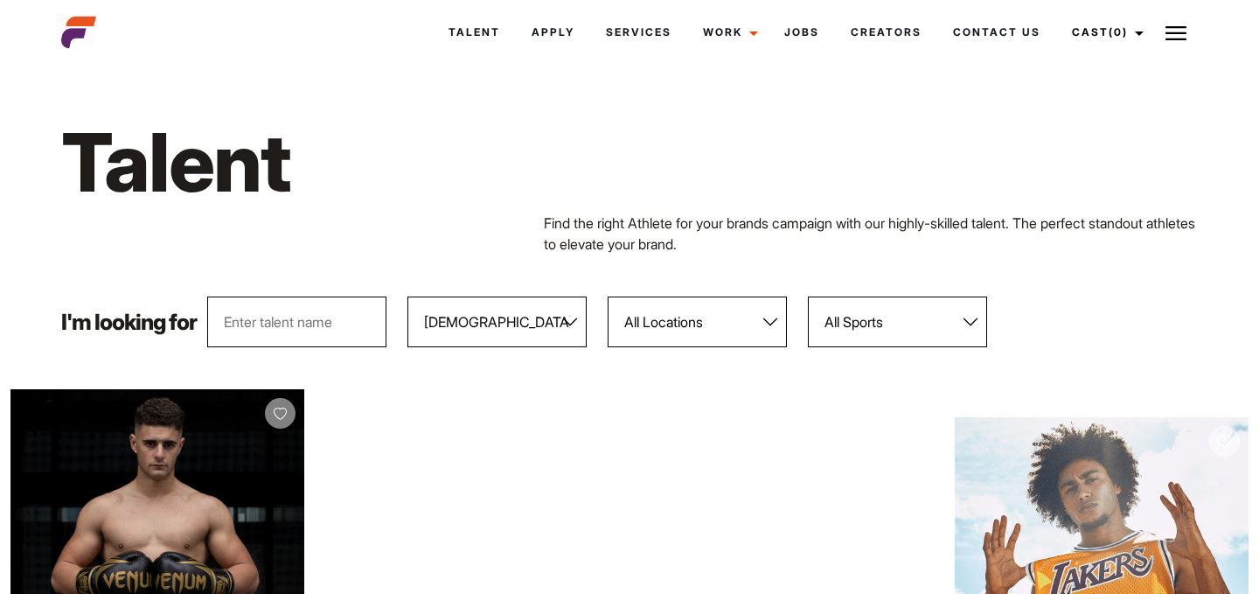
click at [472, 324] on select "All Genders [DEMOGRAPHIC_DATA] [DEMOGRAPHIC_DATA]" at bounding box center [497, 321] width 179 height 51
click at [708, 327] on select "All Locations [GEOGRAPHIC_DATA] [GEOGRAPHIC_DATA] [GEOGRAPHIC_DATA] [GEOGRAPHIC…" at bounding box center [697, 321] width 179 height 51
select select "600"
click at [609, 296] on select "All Locations [GEOGRAPHIC_DATA] [GEOGRAPHIC_DATA] [GEOGRAPHIC_DATA] [GEOGRAPHIC…" at bounding box center [697, 321] width 179 height 51
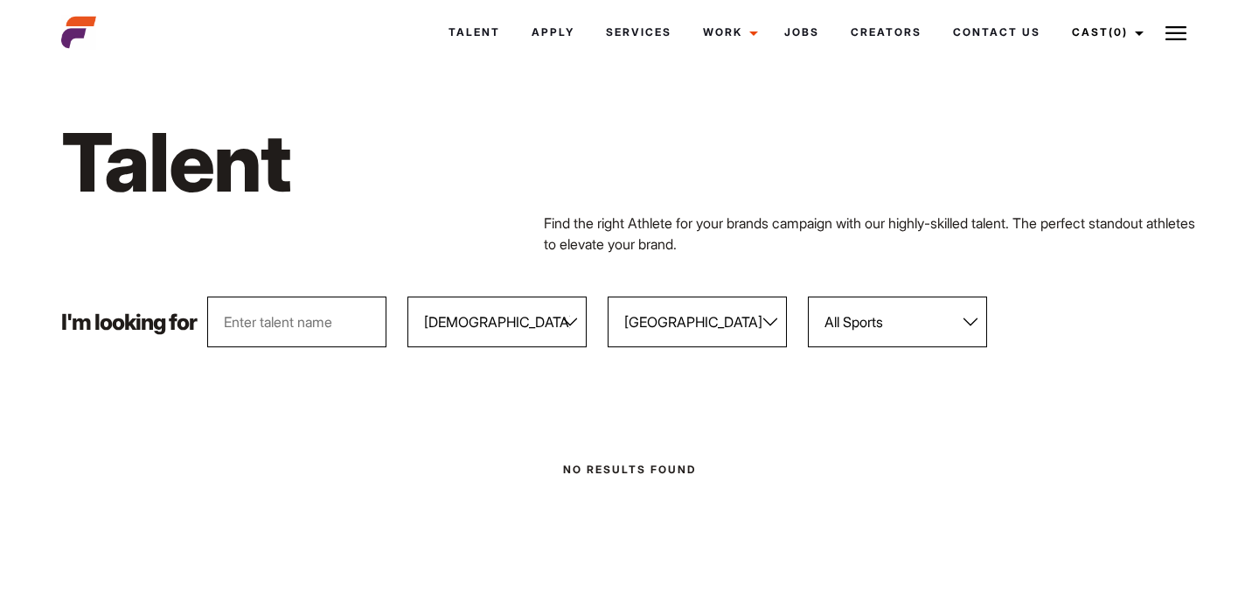
click at [701, 332] on select "All Locations [GEOGRAPHIC_DATA] [GEOGRAPHIC_DATA] [GEOGRAPHIC_DATA] [GEOGRAPHIC…" at bounding box center [697, 321] width 179 height 51
select select
click at [609, 296] on select "All Locations [GEOGRAPHIC_DATA] [GEOGRAPHIC_DATA] [GEOGRAPHIC_DATA] [GEOGRAPHIC…" at bounding box center [697, 321] width 179 height 51
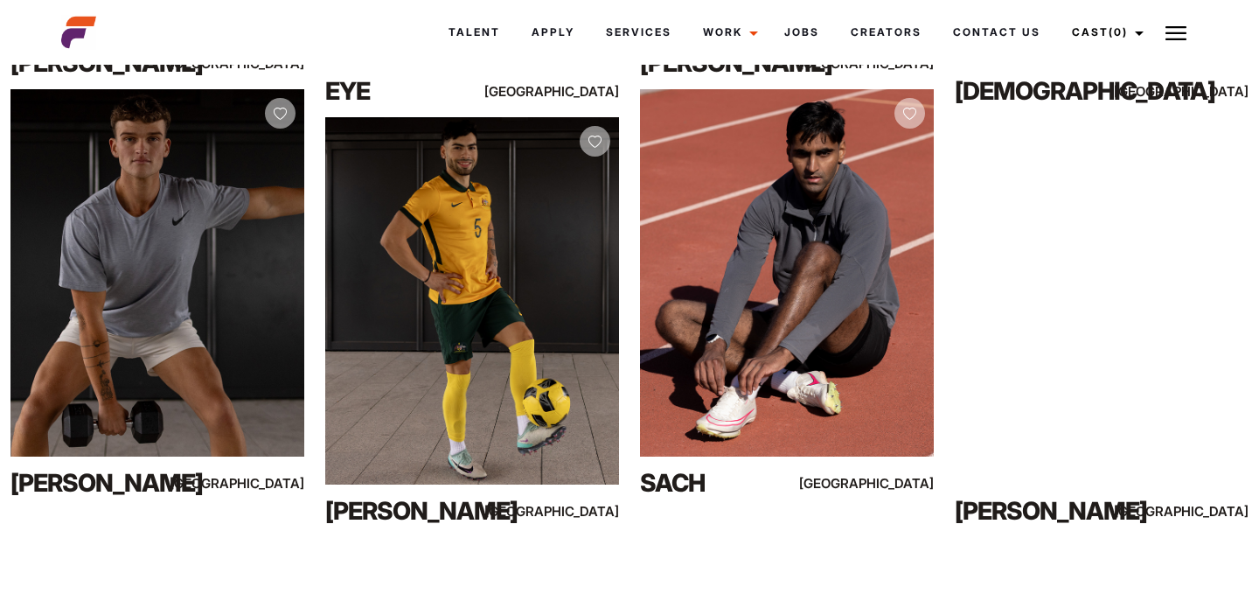
scroll to position [2395, 0]
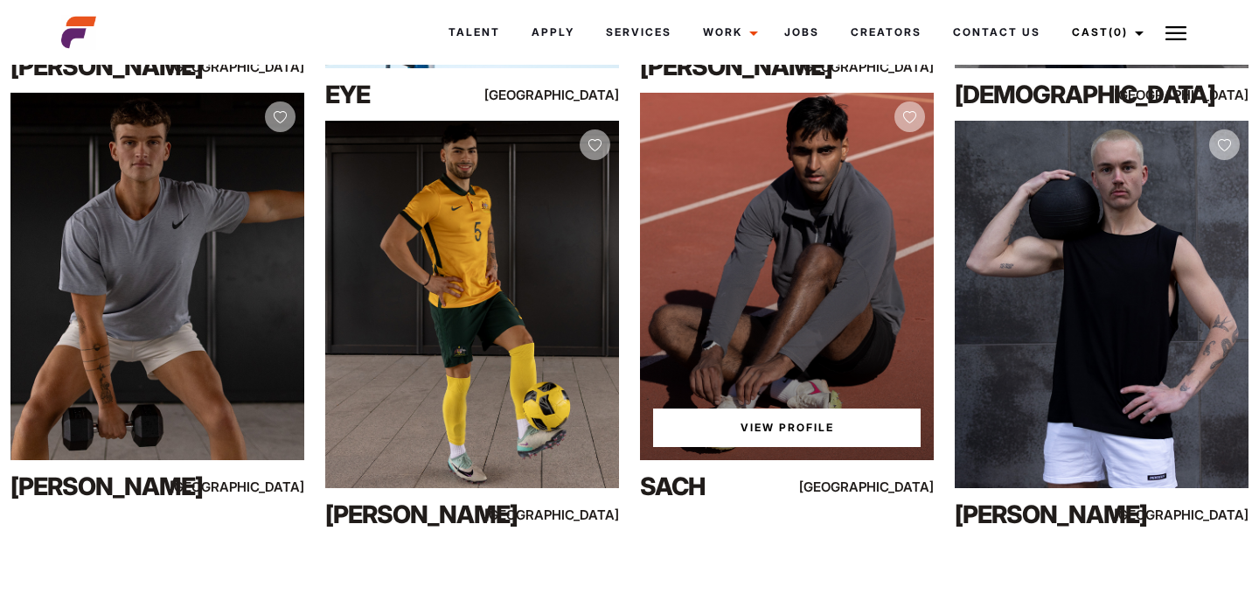
click at [796, 423] on link "View Profile" at bounding box center [787, 427] width 268 height 38
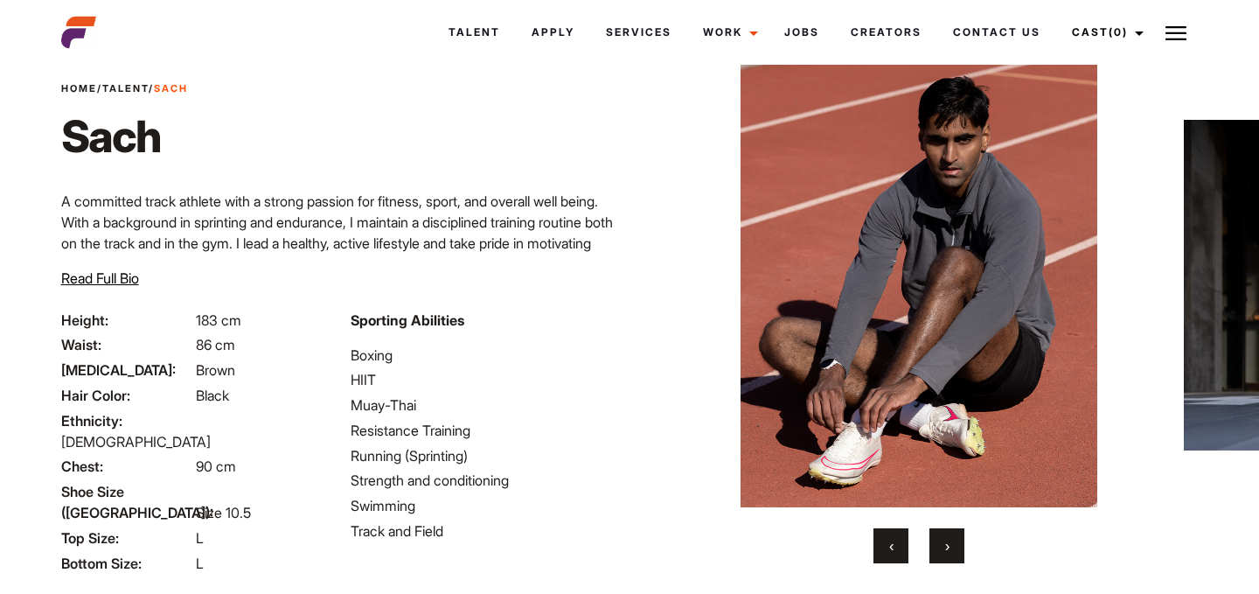
scroll to position [57, 0]
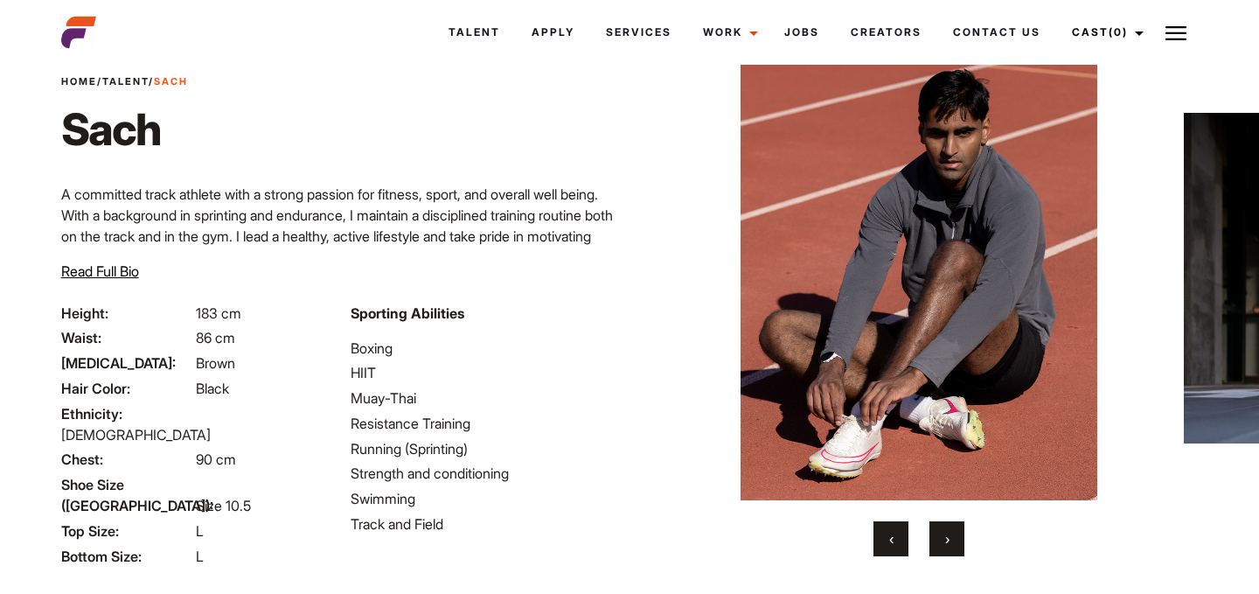
click at [942, 538] on button "›" at bounding box center [947, 538] width 35 height 35
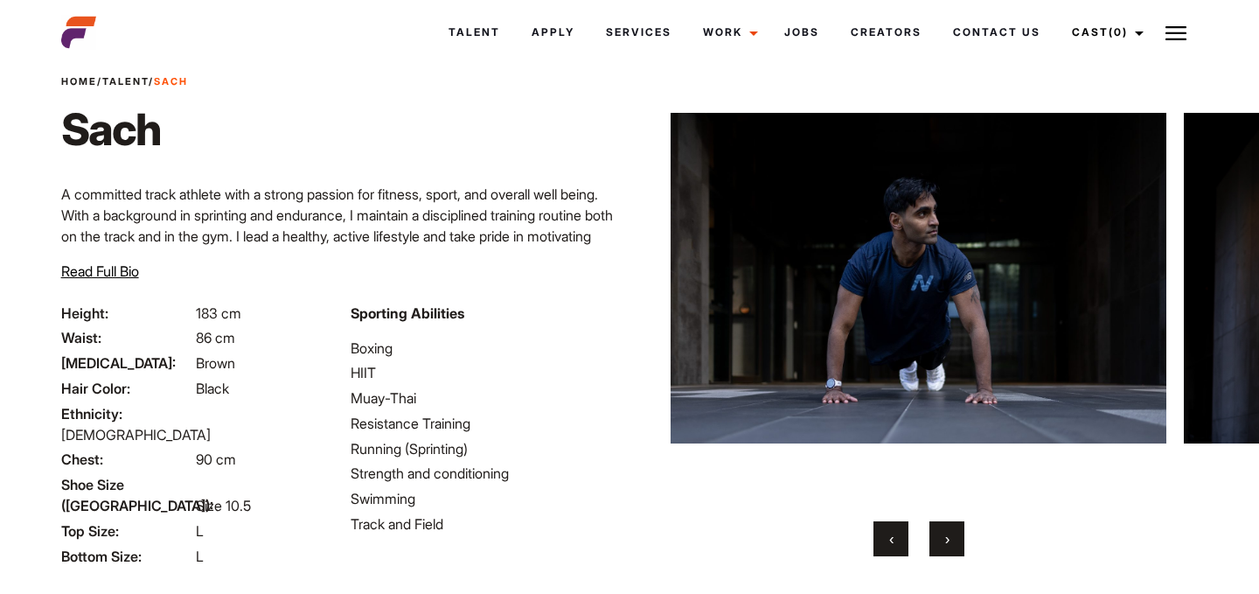
click at [942, 538] on button "›" at bounding box center [947, 538] width 35 height 35
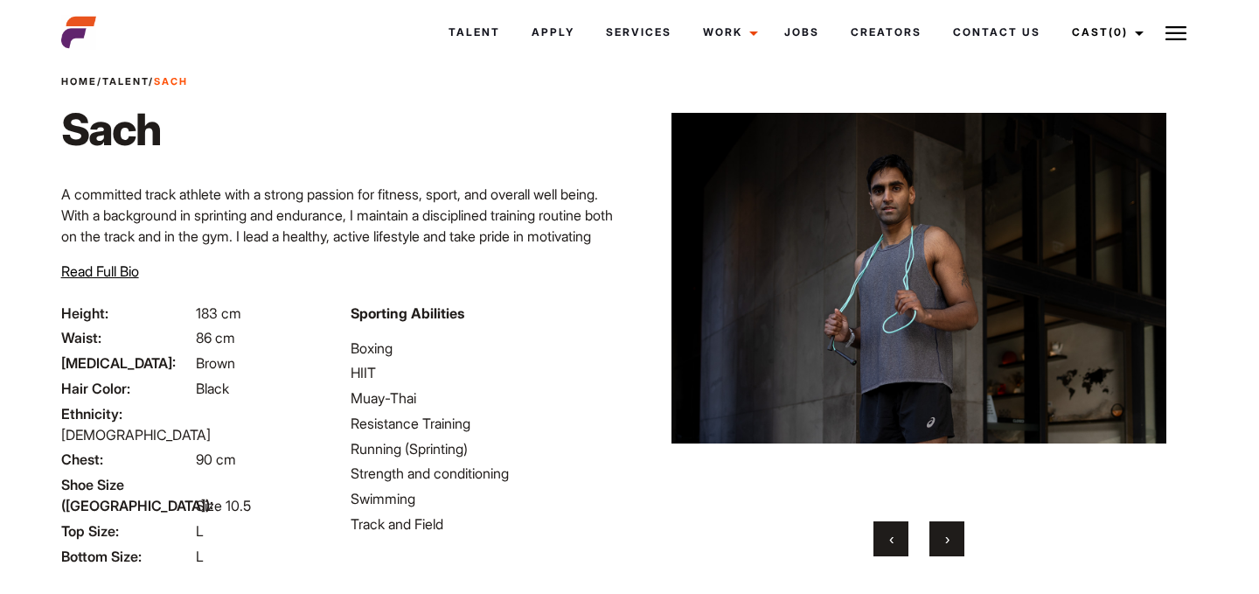
click at [942, 538] on button "›" at bounding box center [947, 538] width 35 height 35
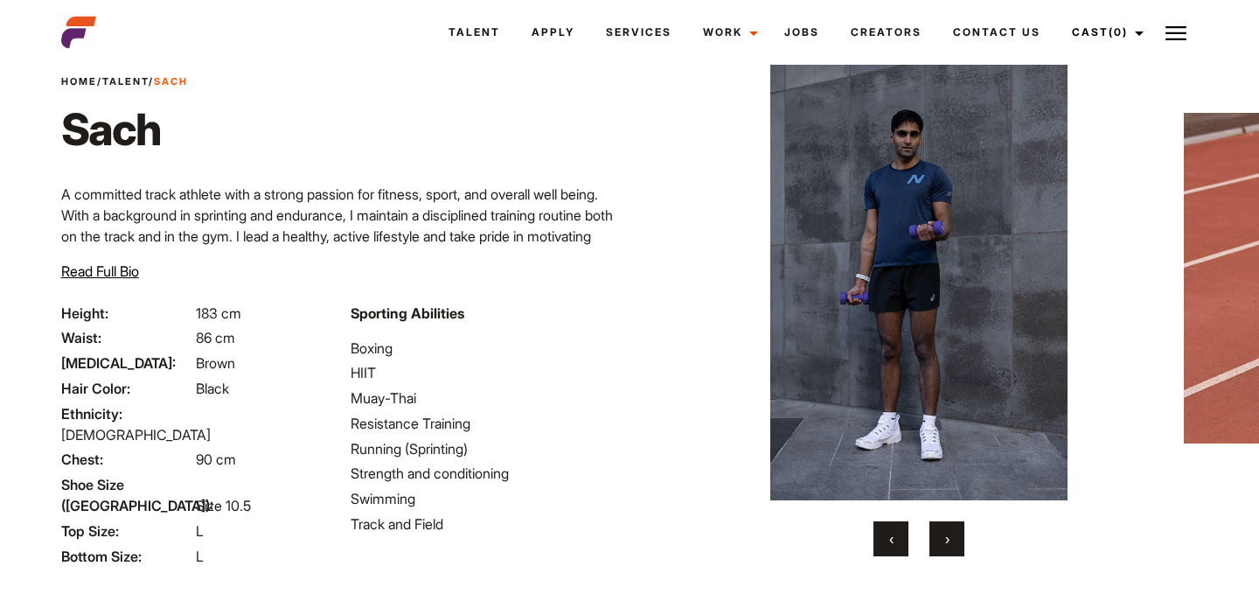
click at [942, 538] on button "›" at bounding box center [947, 538] width 35 height 35
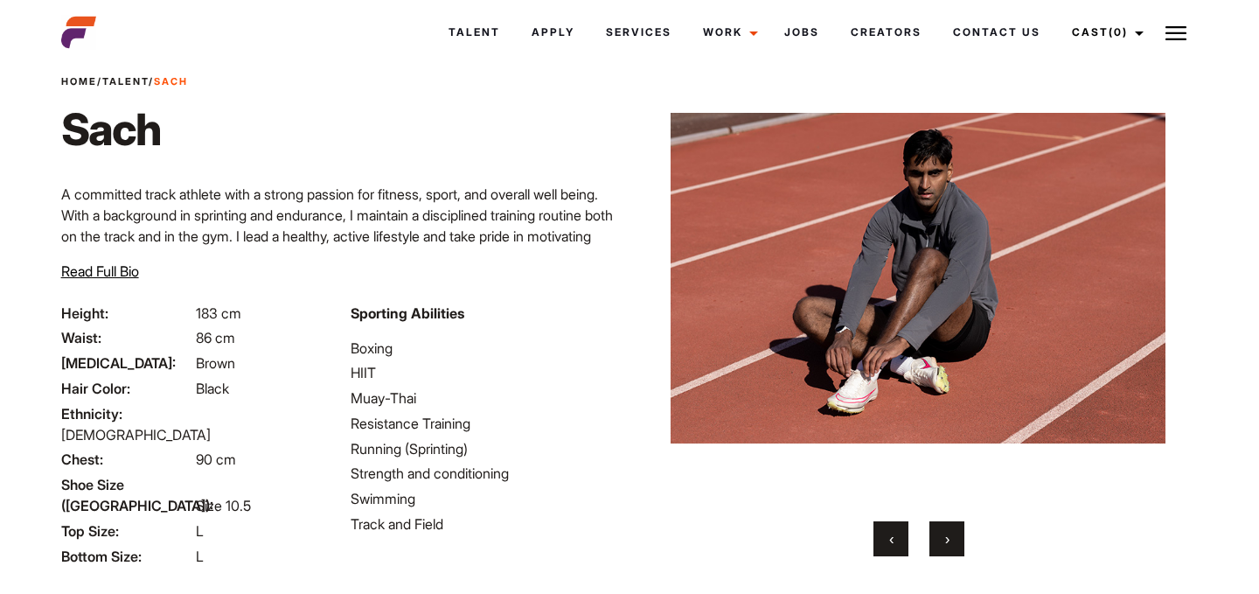
click at [902, 538] on button "‹" at bounding box center [891, 538] width 35 height 35
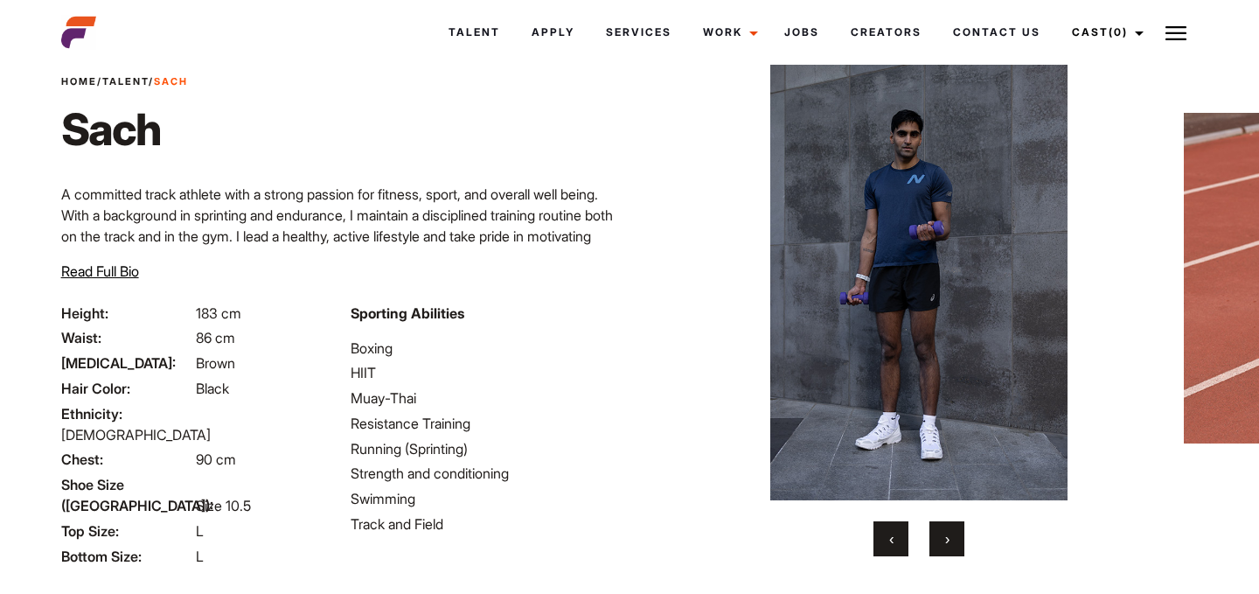
click at [937, 541] on button "›" at bounding box center [947, 538] width 35 height 35
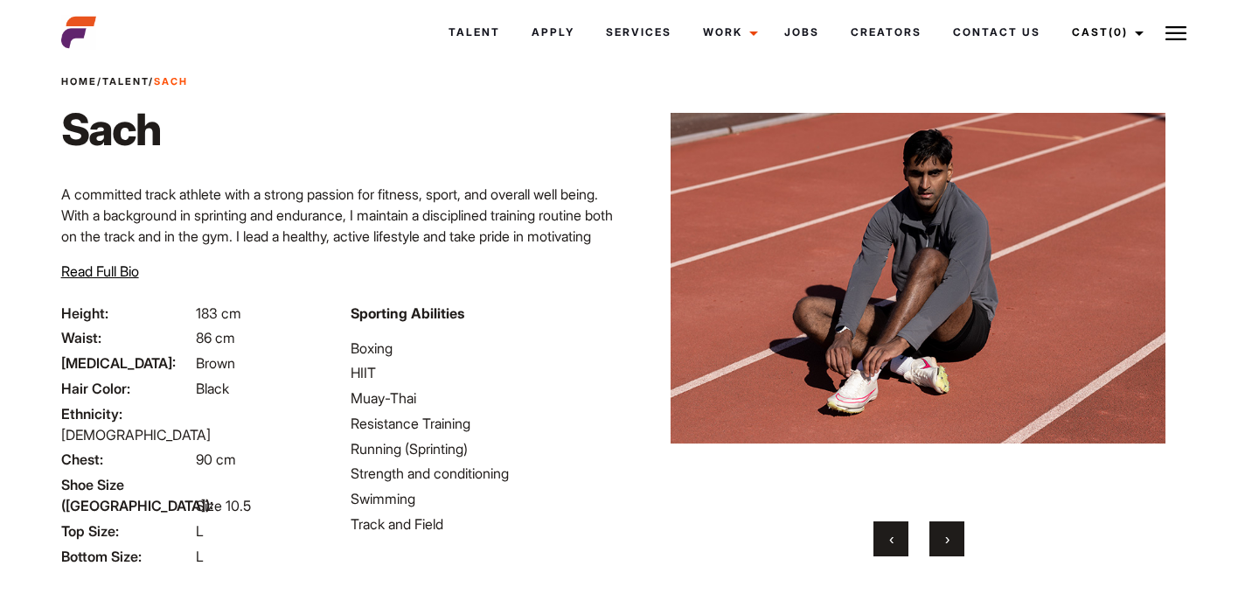
click at [937, 541] on button "›" at bounding box center [947, 538] width 35 height 35
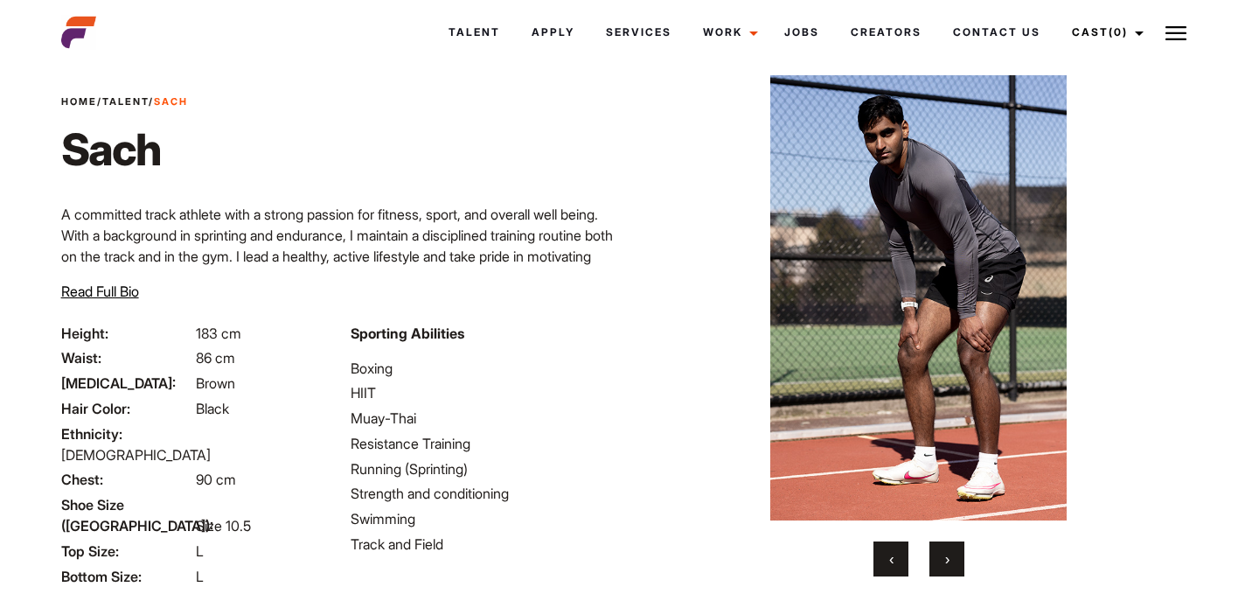
scroll to position [33, 0]
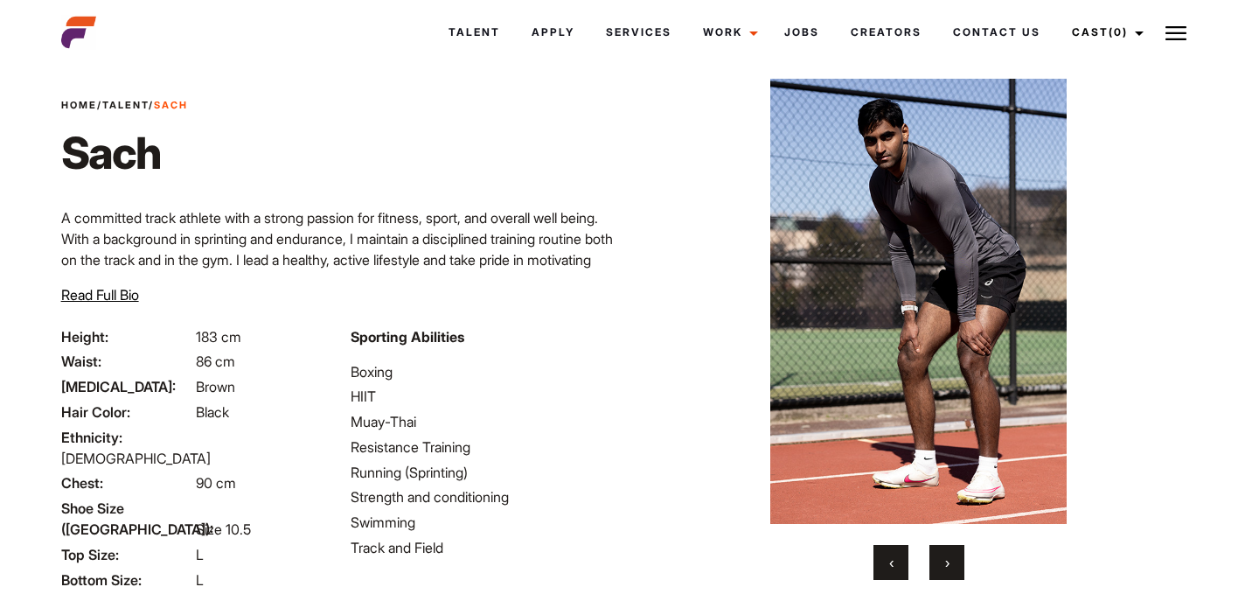
click at [942, 562] on button "›" at bounding box center [947, 562] width 35 height 35
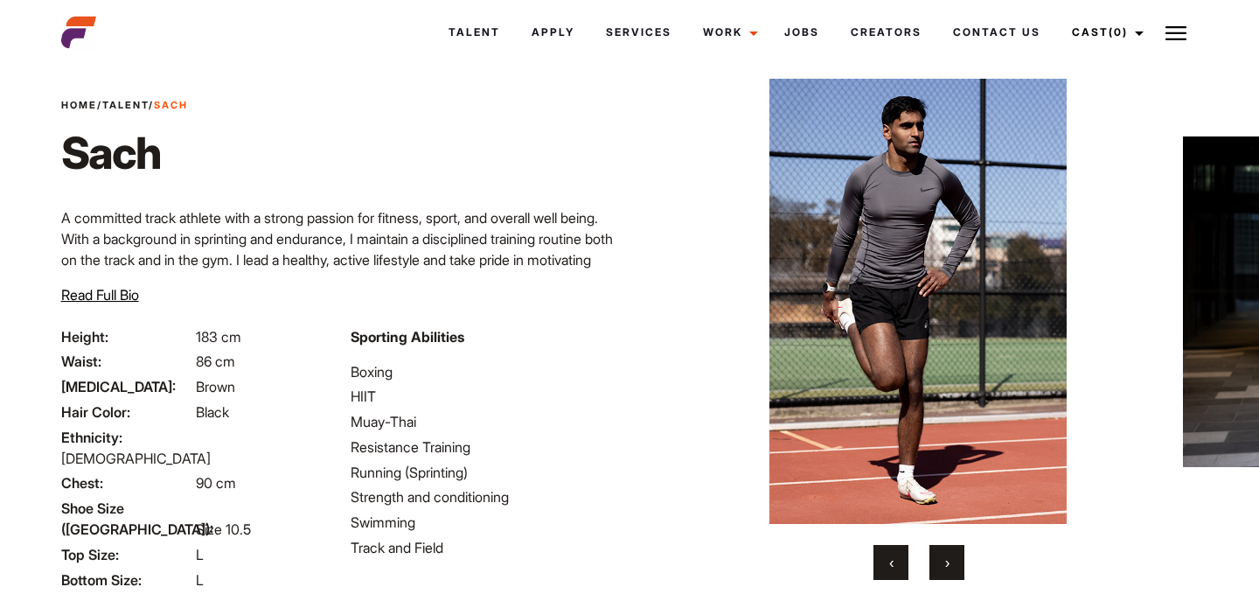
click at [941, 562] on button "›" at bounding box center [947, 562] width 35 height 35
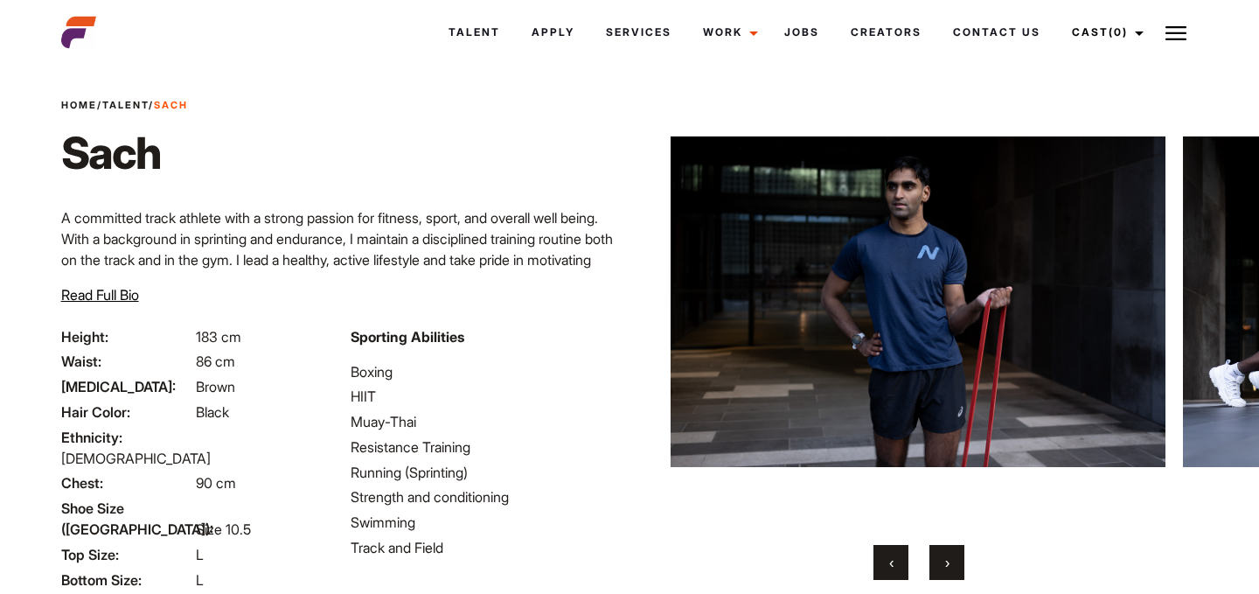
click at [941, 562] on button "›" at bounding box center [947, 562] width 35 height 35
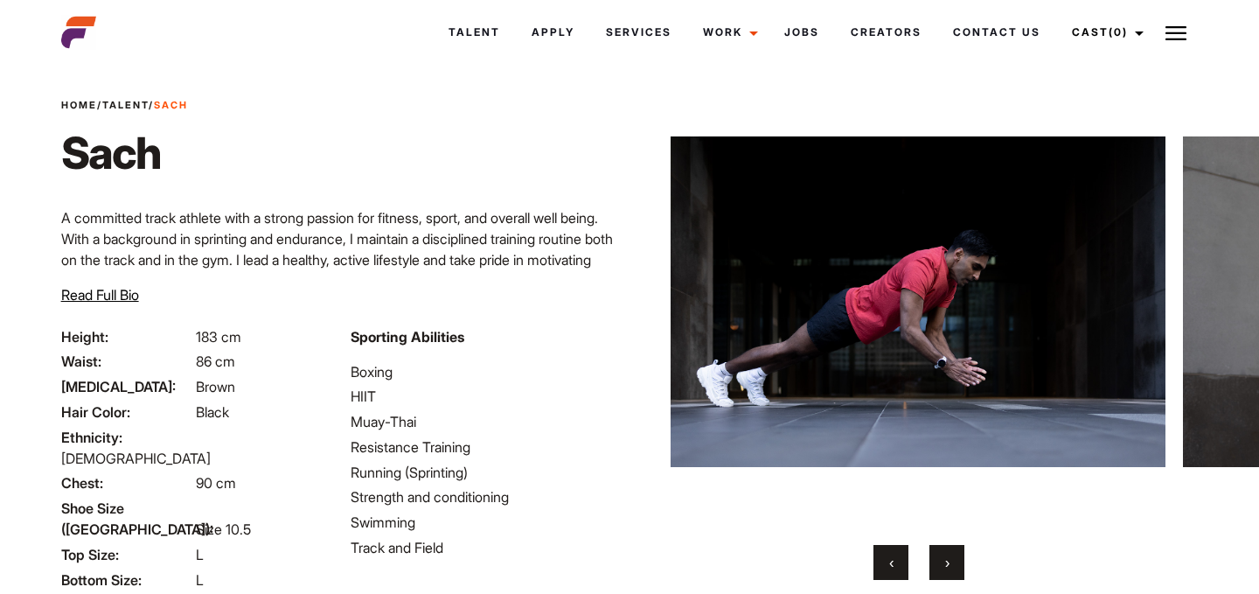
click at [941, 562] on button "›" at bounding box center [947, 562] width 35 height 35
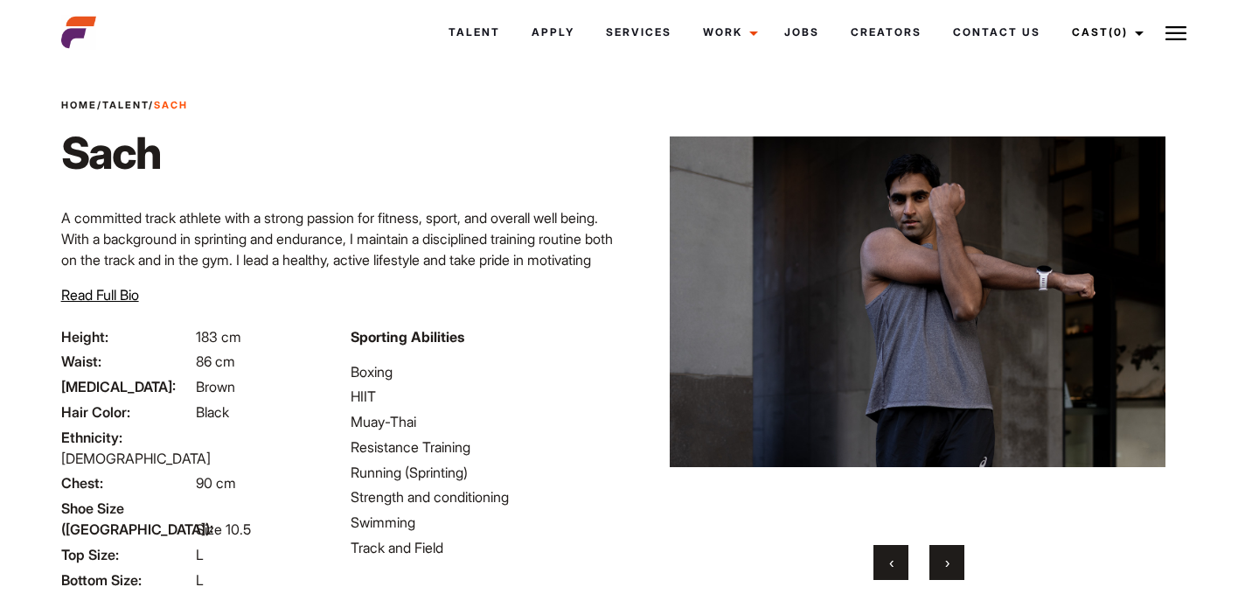
click at [941, 562] on button "›" at bounding box center [947, 562] width 35 height 35
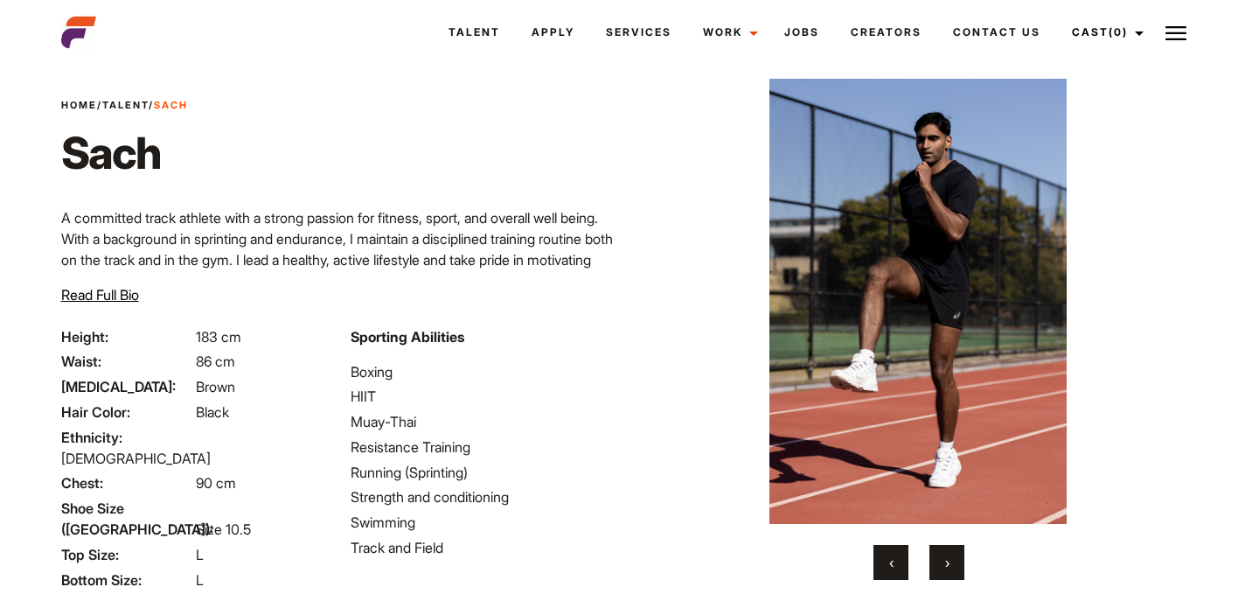
click at [941, 562] on button "›" at bounding box center [947, 562] width 35 height 35
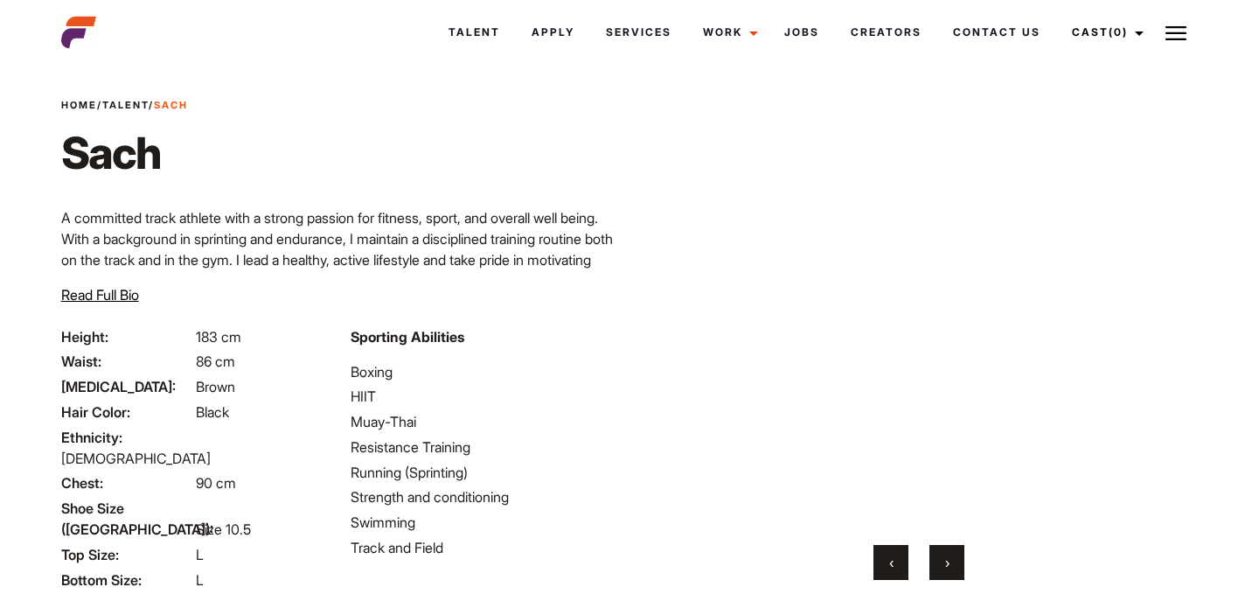
click at [941, 562] on button "›" at bounding box center [947, 562] width 35 height 35
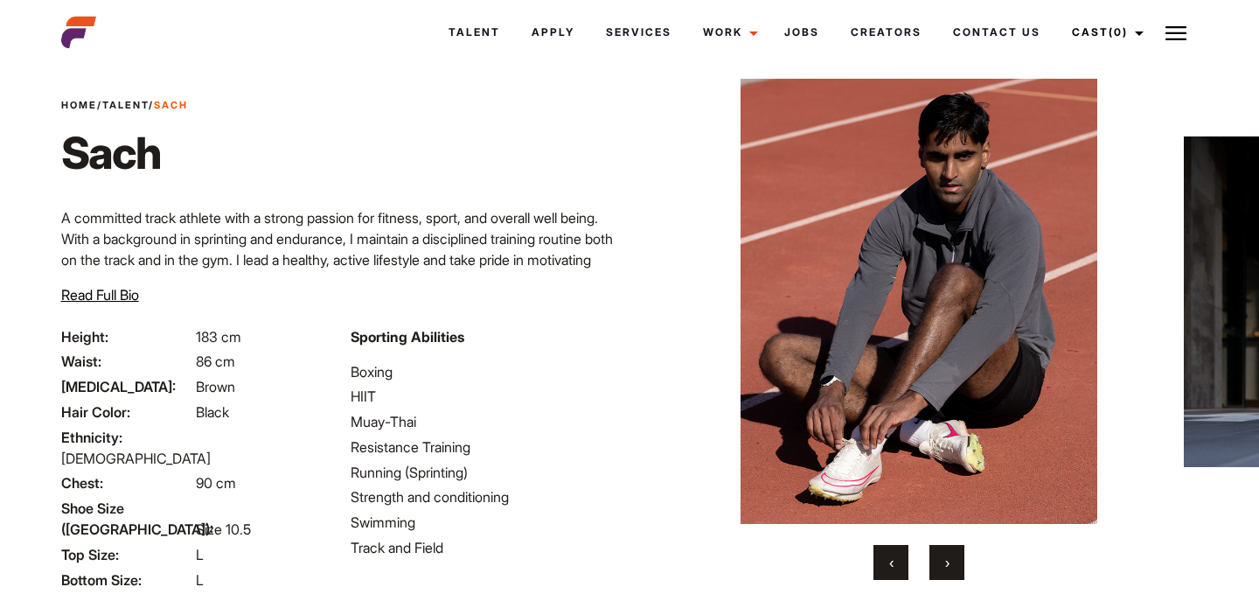
click at [132, 295] on span "Read Full Bio" at bounding box center [100, 294] width 78 height 17
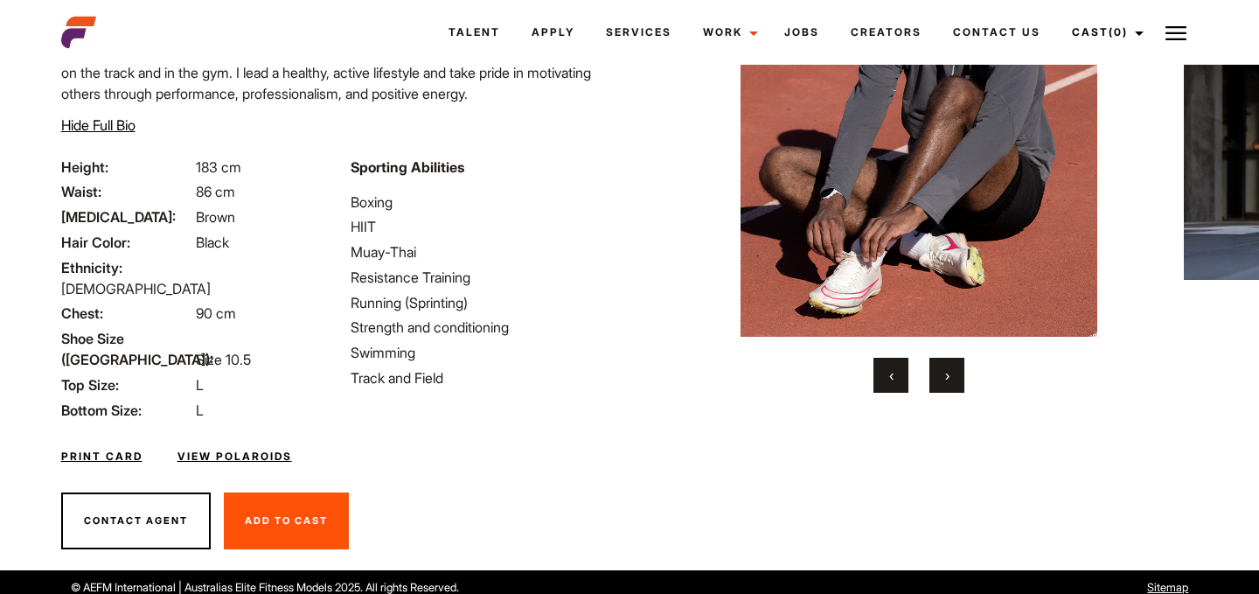
scroll to position [0, 0]
